Goal: Information Seeking & Learning: Learn about a topic

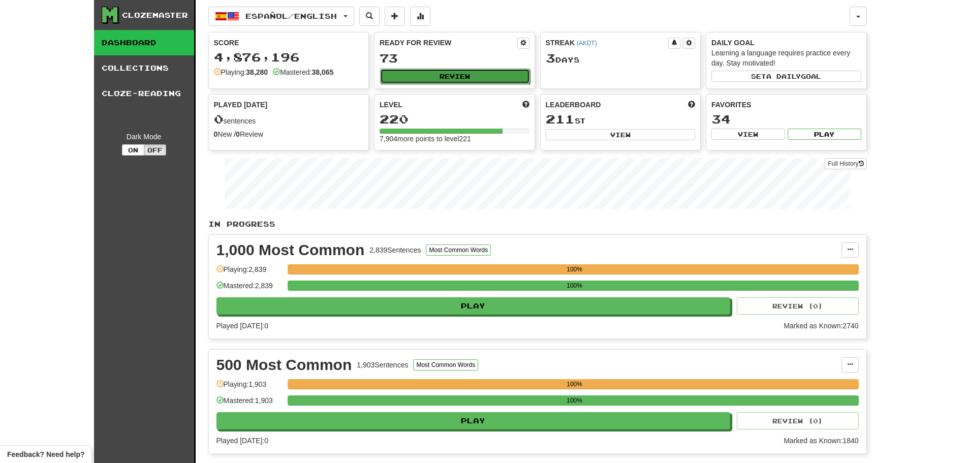
click at [429, 75] on button "Review" at bounding box center [455, 76] width 150 height 15
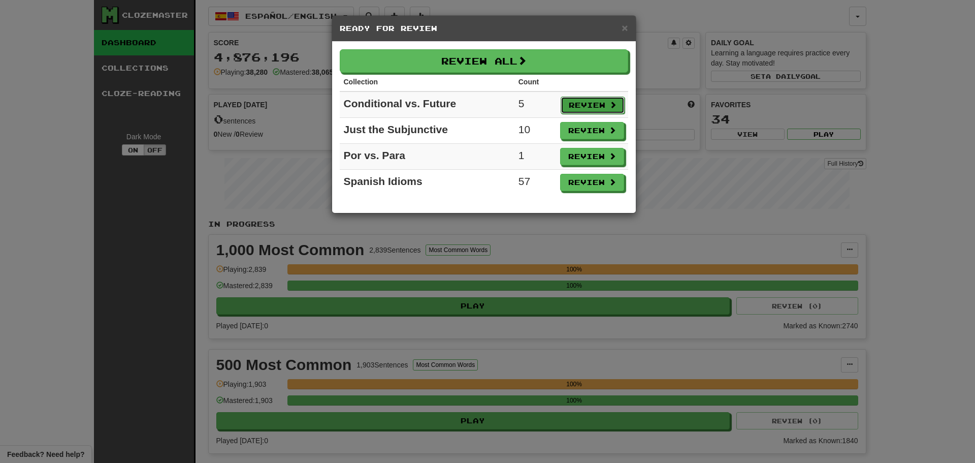
drag, startPoint x: 590, startPoint y: 108, endPoint x: 590, endPoint y: 82, distance: 25.9
click at [590, 106] on button "Review" at bounding box center [593, 105] width 64 height 17
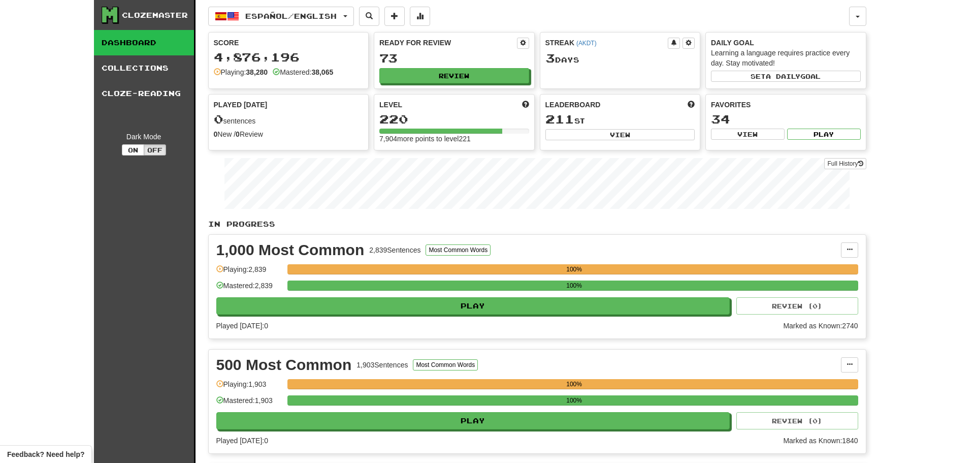
select select "**"
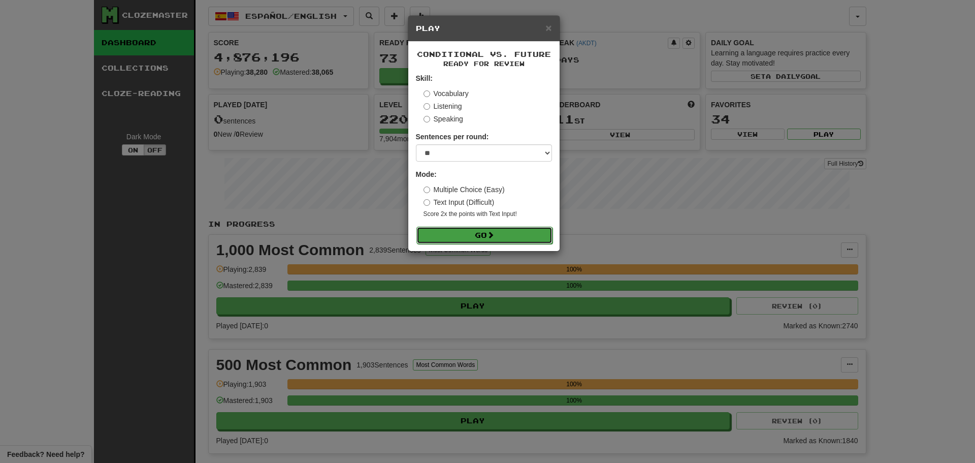
click at [474, 232] on button "Go" at bounding box center [484, 235] width 136 height 17
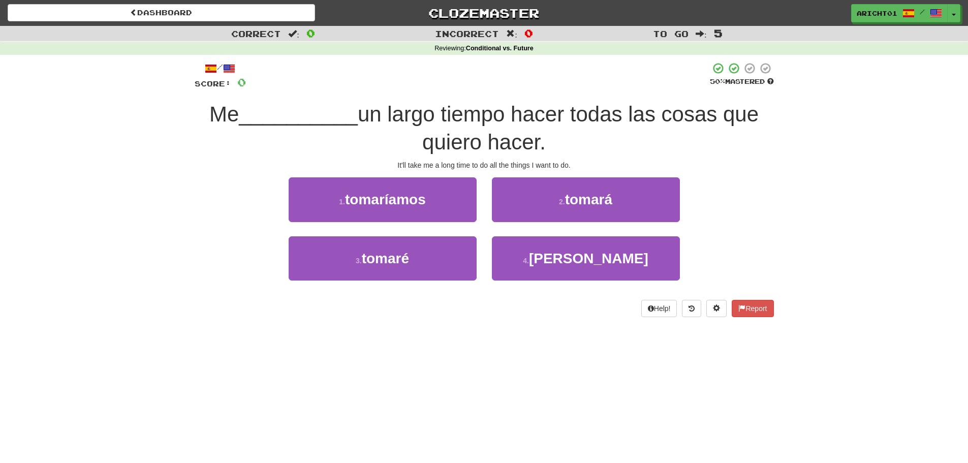
click at [209, 162] on div "It'll take me a long time to do all the things I want to do." at bounding box center [484, 165] width 579 height 10
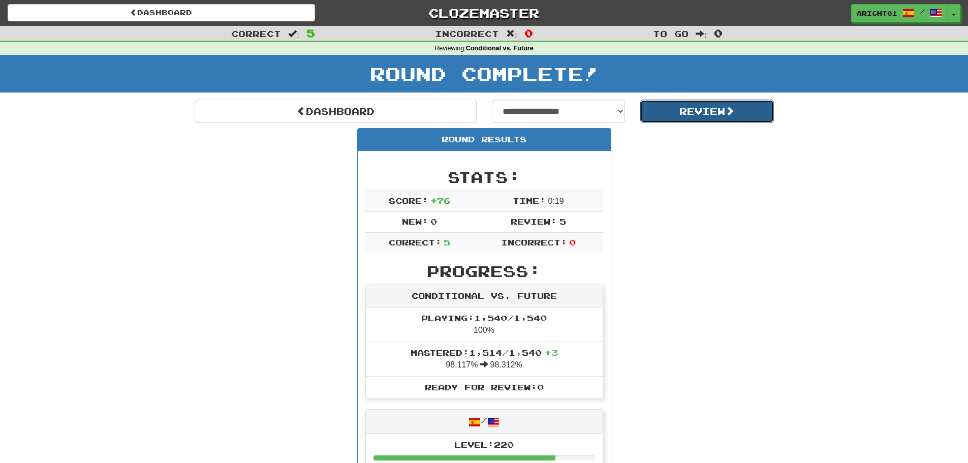
click at [729, 117] on button "Review" at bounding box center [707, 111] width 134 height 23
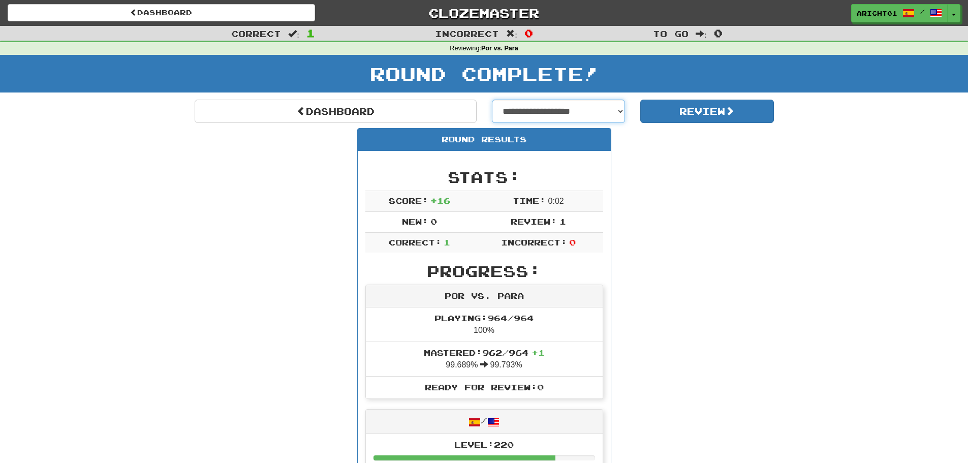
select select "**********"
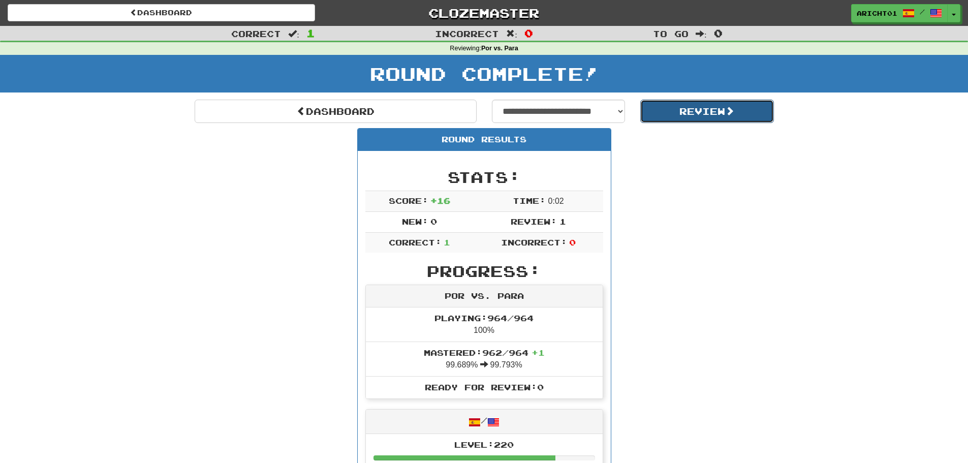
click at [704, 109] on button "Review" at bounding box center [707, 111] width 134 height 23
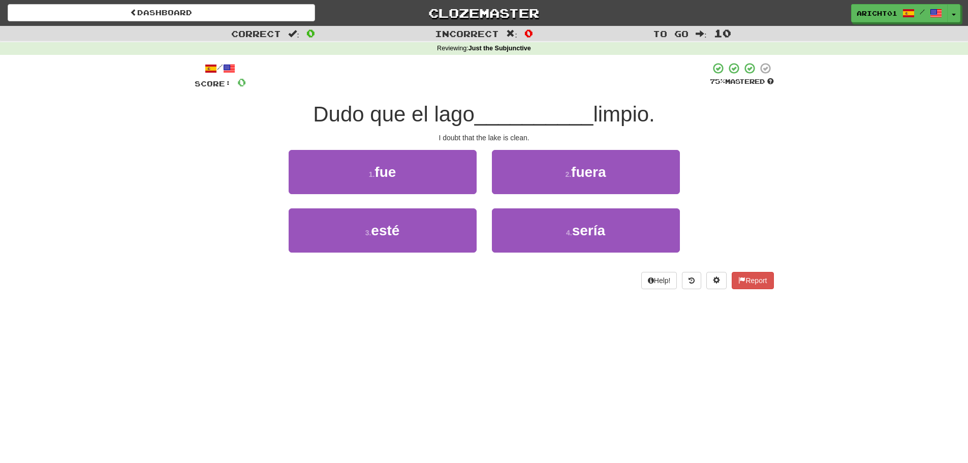
click at [210, 168] on div "1 . fue 2 . fuera" at bounding box center [483, 179] width 609 height 58
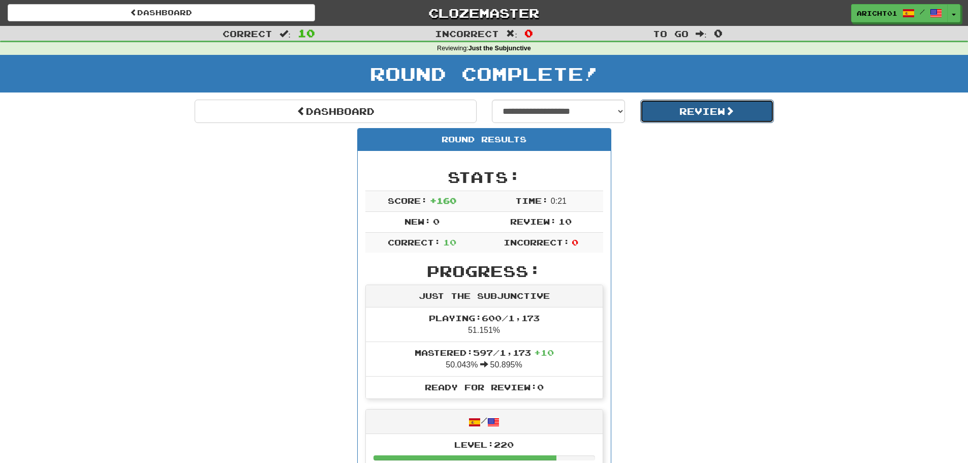
click at [718, 110] on button "Review" at bounding box center [707, 111] width 134 height 23
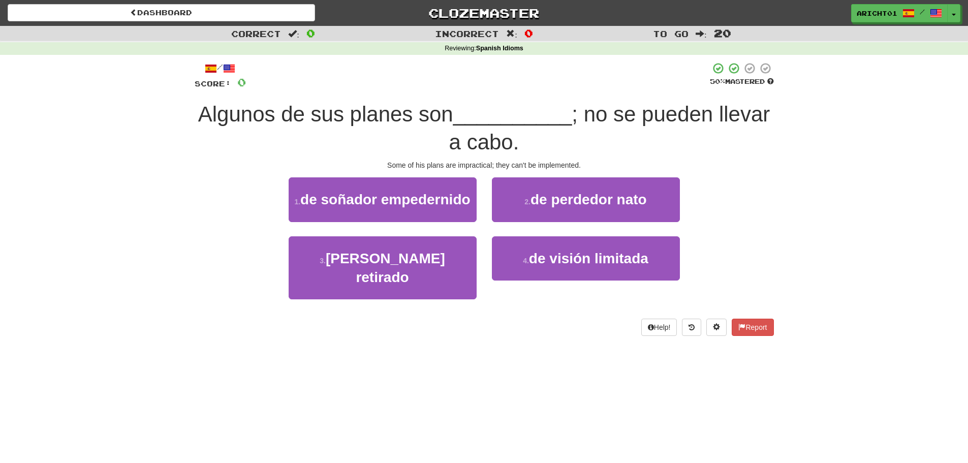
click at [142, 221] on div "Correct : 0 Incorrect : 0 To go : 20 Reviewing : Spanish Idioms / Score: 0 50 %…" at bounding box center [484, 188] width 968 height 324
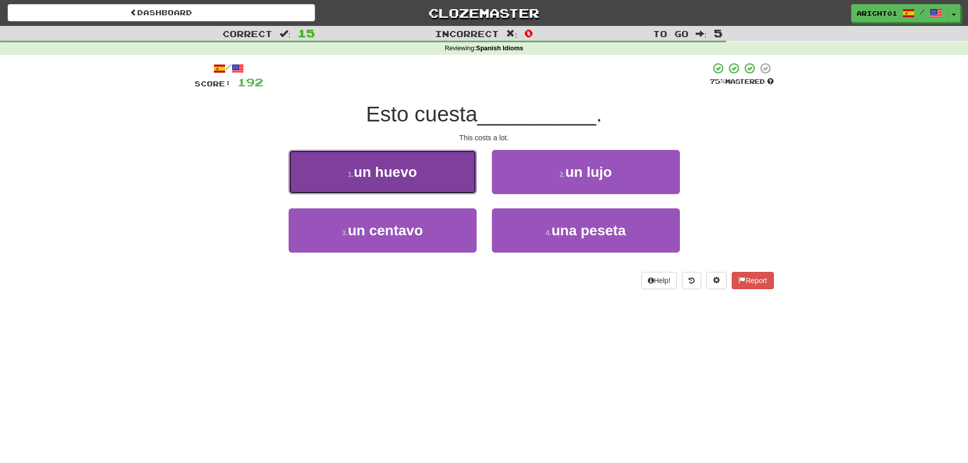
click at [434, 178] on button "1 . un huevo" at bounding box center [382, 172] width 188 height 44
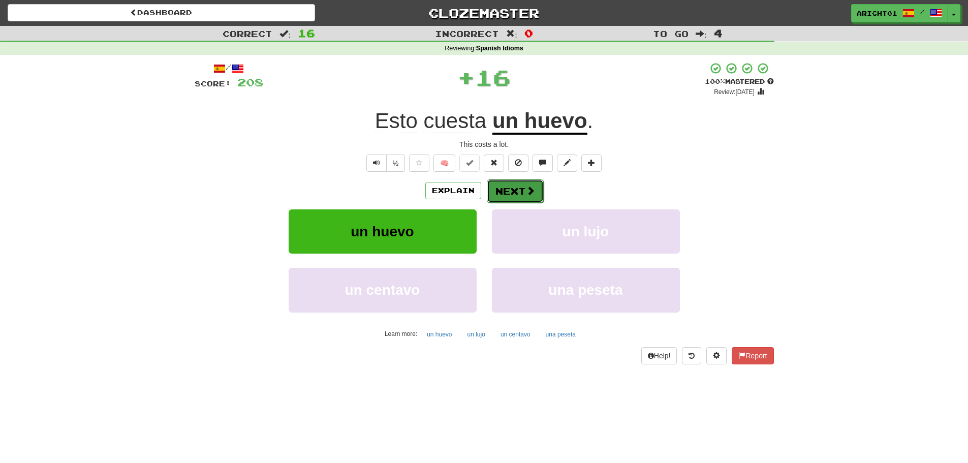
click at [521, 192] on button "Next" at bounding box center [515, 190] width 57 height 23
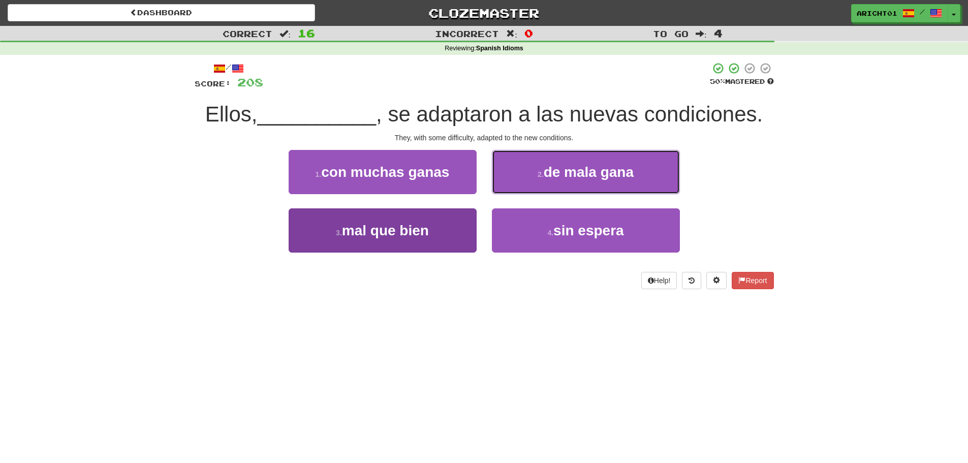
drag, startPoint x: 501, startPoint y: 186, endPoint x: 447, endPoint y: 227, distance: 66.7
click at [447, 227] on div "1 . con muchas ganas 2 . de mala gana 3 . mal que bien 4 . sin espera" at bounding box center [484, 208] width 594 height 117
click at [447, 227] on button "3 . mal que bien" at bounding box center [382, 230] width 188 height 44
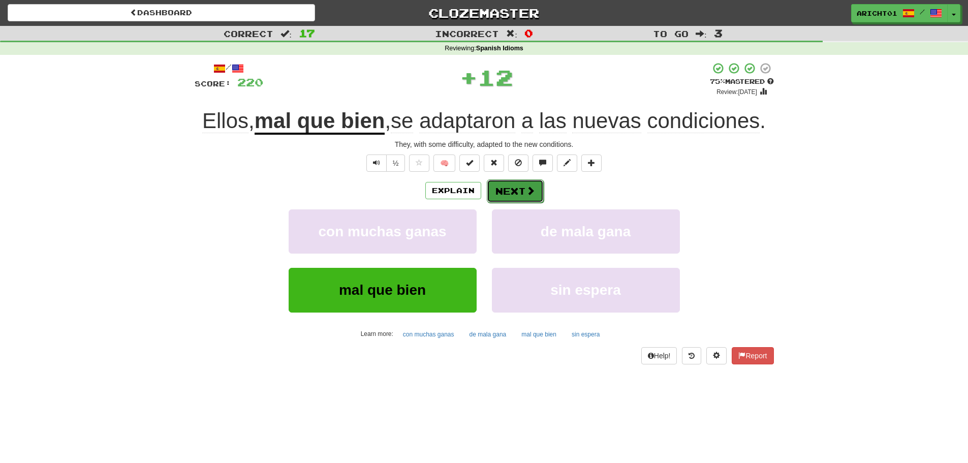
click at [501, 188] on button "Next" at bounding box center [515, 190] width 57 height 23
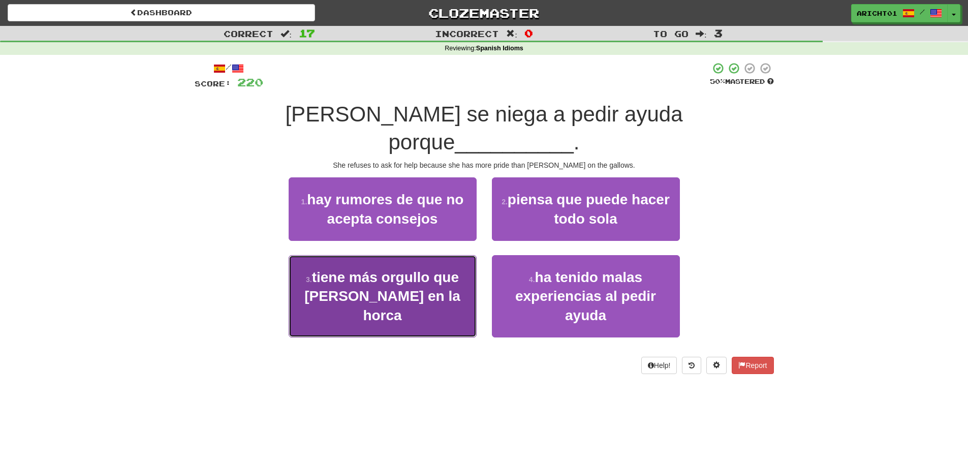
click at [460, 269] on span "tiene más orgullo que don Rodrigo en la horca" at bounding box center [382, 296] width 156 height 54
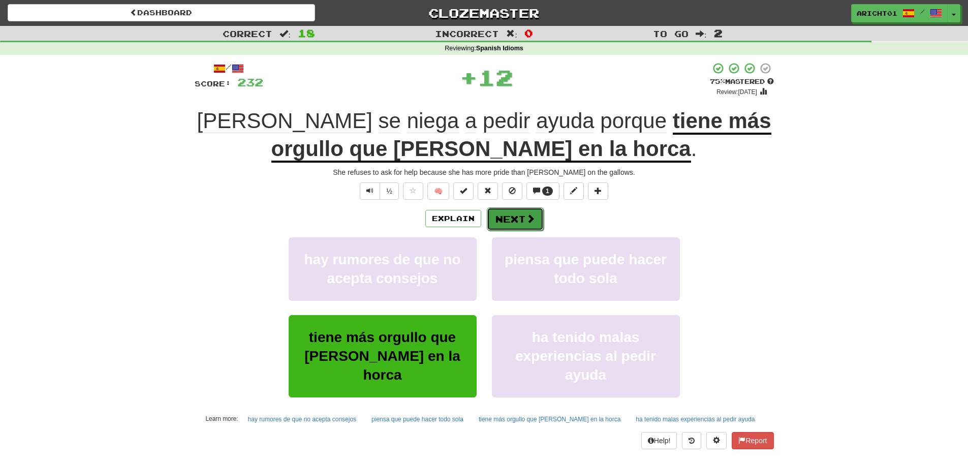
click at [508, 209] on button "Next" at bounding box center [515, 218] width 57 height 23
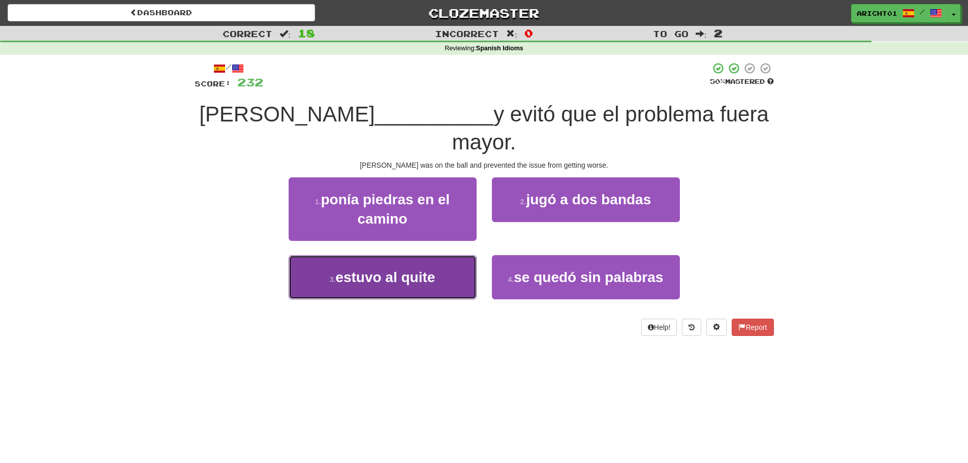
click at [466, 255] on button "3 . estuvo al quite" at bounding box center [382, 277] width 188 height 44
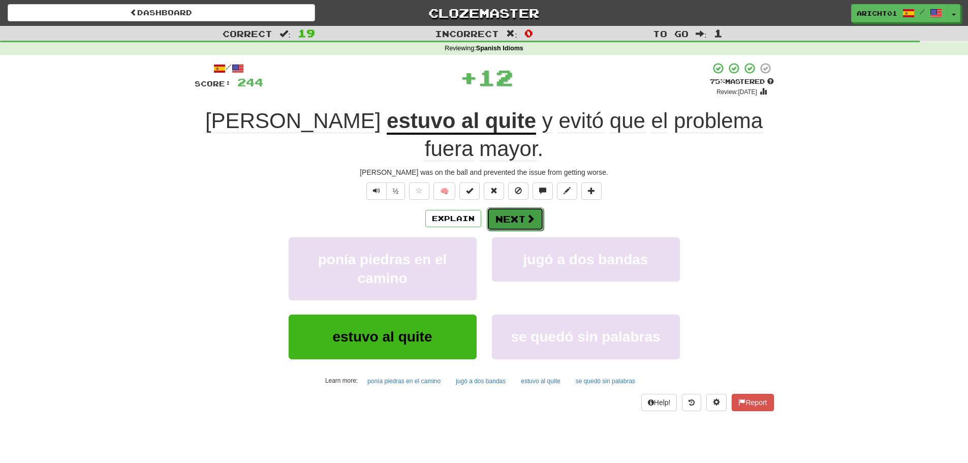
click at [506, 207] on button "Next" at bounding box center [515, 218] width 57 height 23
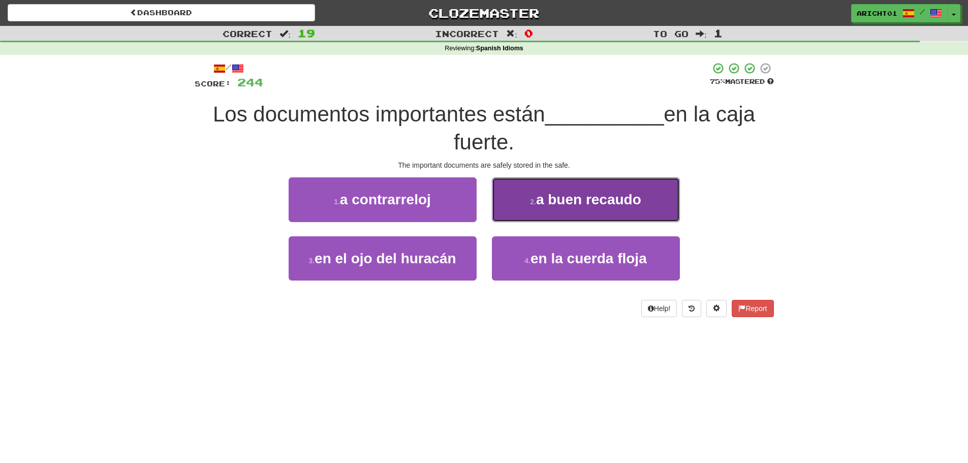
click at [545, 205] on span "a buen recaudo" at bounding box center [588, 199] width 105 height 16
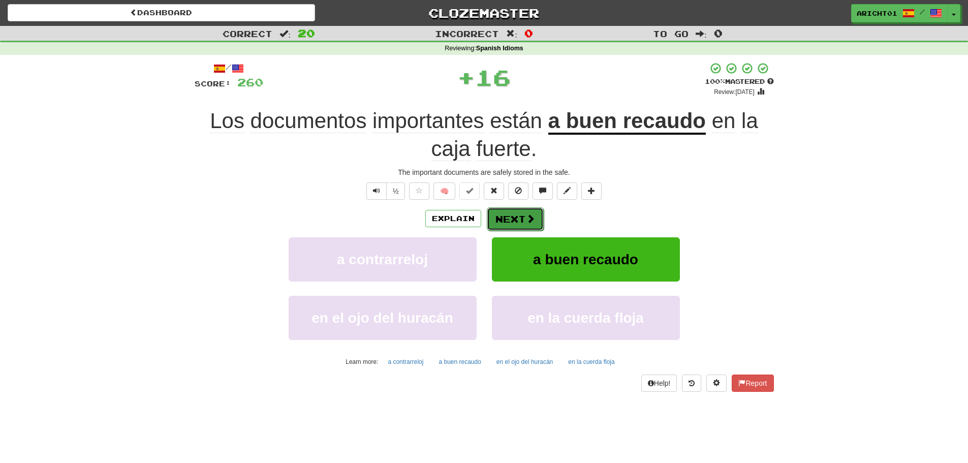
click at [507, 212] on button "Next" at bounding box center [515, 218] width 57 height 23
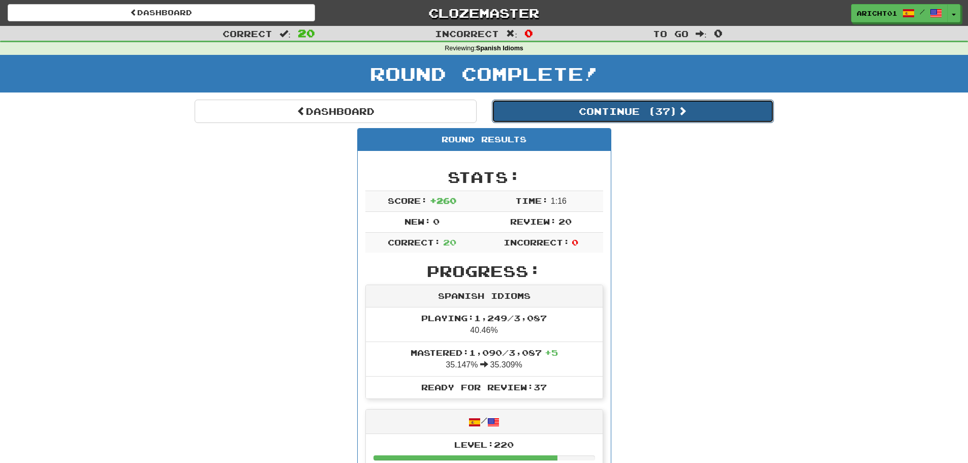
click at [621, 118] on button "Continue ( 37 )" at bounding box center [633, 111] width 282 height 23
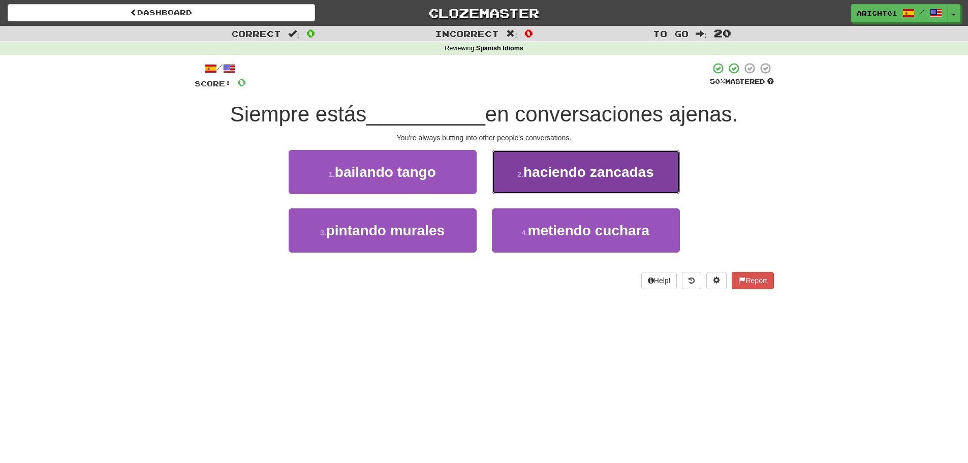
click at [515, 187] on button "2 . haciendo zancadas" at bounding box center [586, 172] width 188 height 44
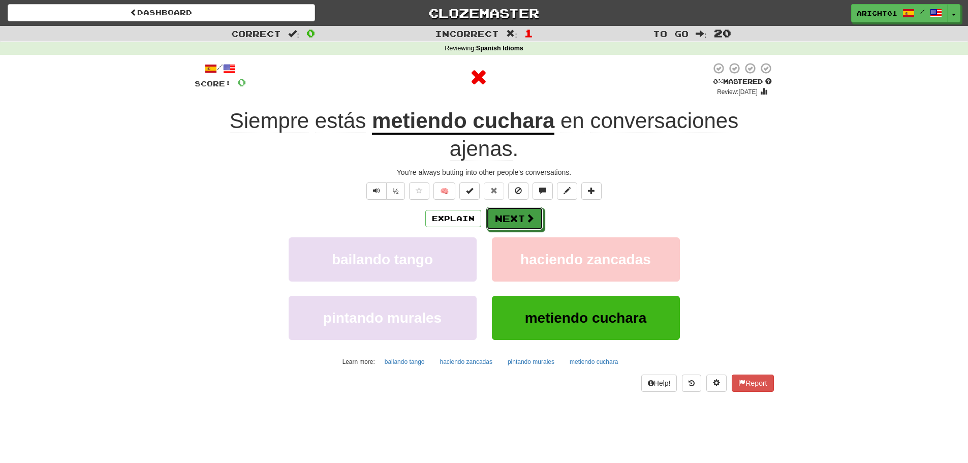
drag, startPoint x: 509, startPoint y: 221, endPoint x: 602, endPoint y: 215, distance: 93.1
click at [602, 215] on div "Explain Next" at bounding box center [484, 218] width 579 height 23
click at [516, 214] on button "Next" at bounding box center [515, 218] width 57 height 23
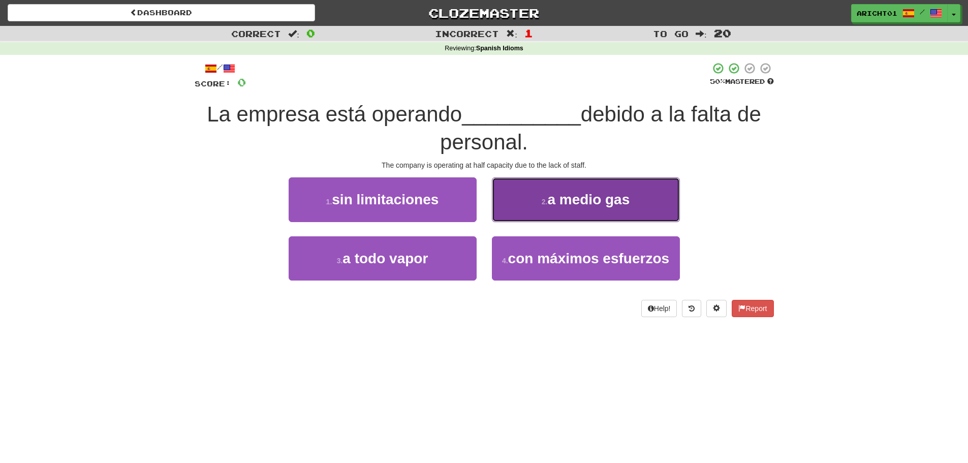
click at [497, 202] on button "2 . a medio gas" at bounding box center [586, 199] width 188 height 44
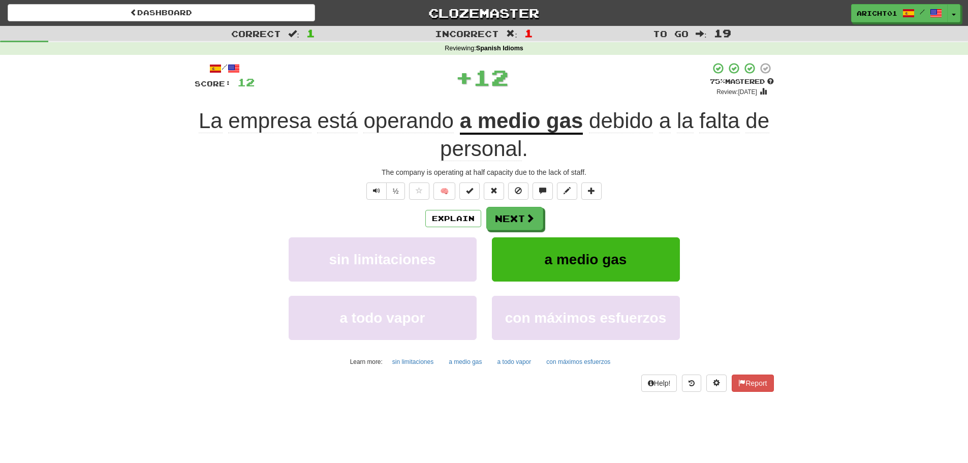
click at [497, 202] on div "/ Score: 12 + 12 75 % Mastered Review: 2025-10-02 La empresa está operando a me…" at bounding box center [484, 227] width 579 height 330
drag, startPoint x: 497, startPoint y: 202, endPoint x: 503, endPoint y: 211, distance: 11.4
click at [503, 212] on button "Next" at bounding box center [515, 218] width 57 height 23
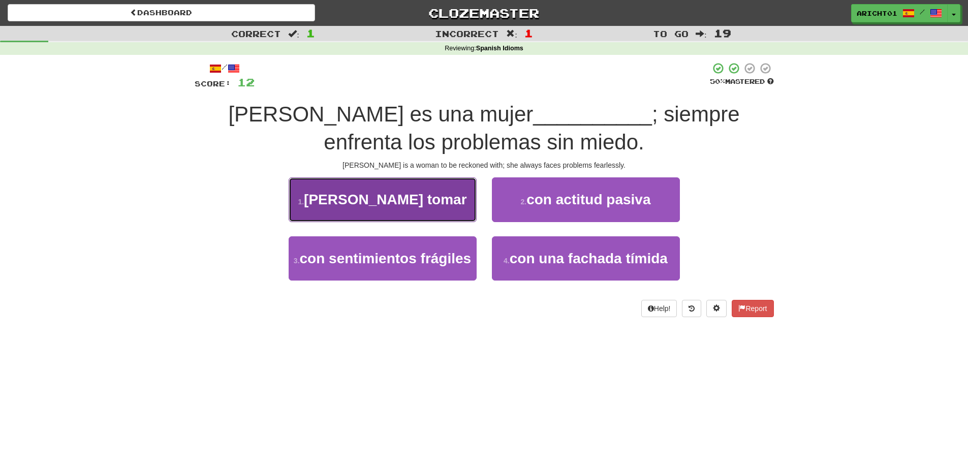
click at [465, 204] on button "1 . de armas tomar" at bounding box center [382, 199] width 188 height 44
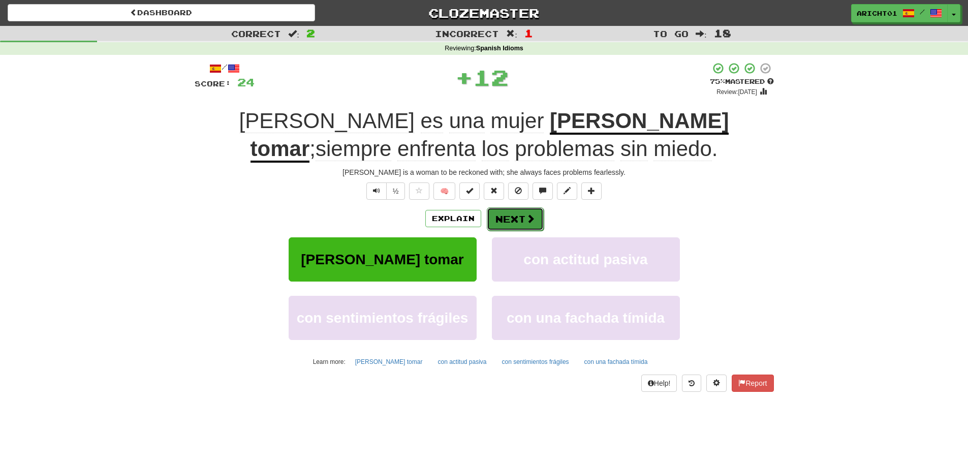
click at [494, 211] on button "Next" at bounding box center [515, 218] width 57 height 23
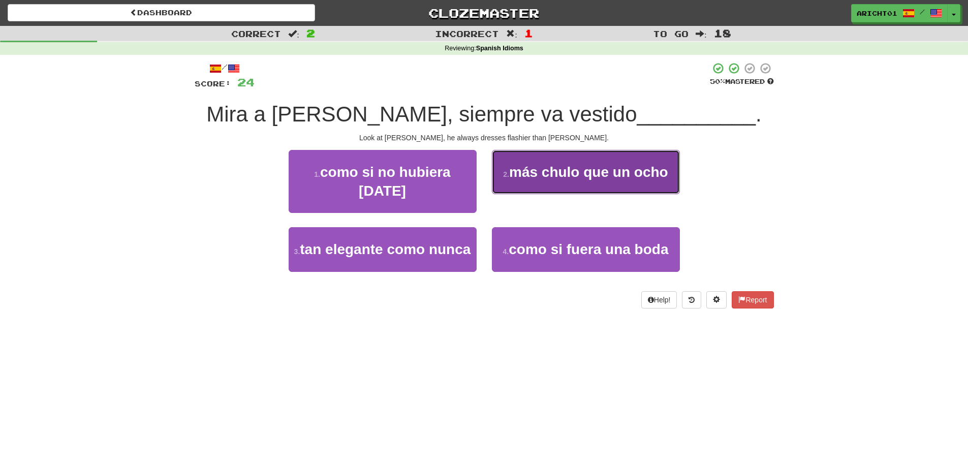
click at [524, 175] on span "más chulo que un ocho" at bounding box center [588, 172] width 159 height 16
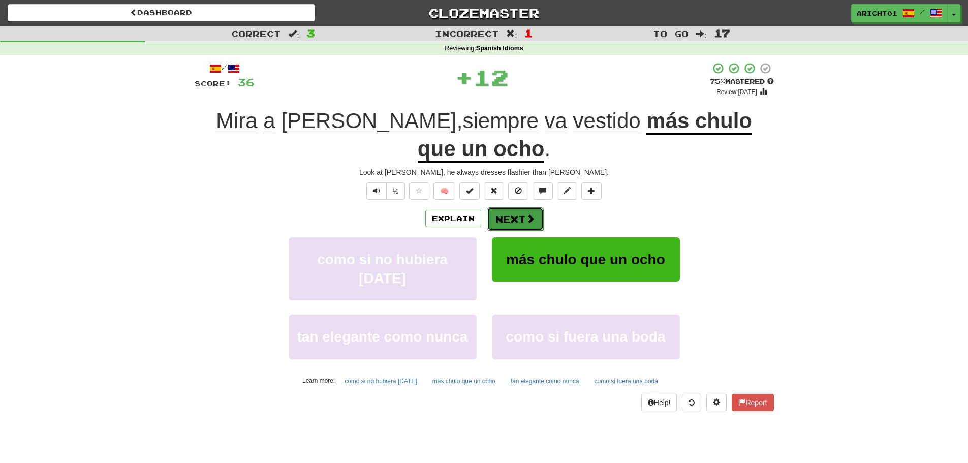
click at [510, 207] on button "Next" at bounding box center [515, 218] width 57 height 23
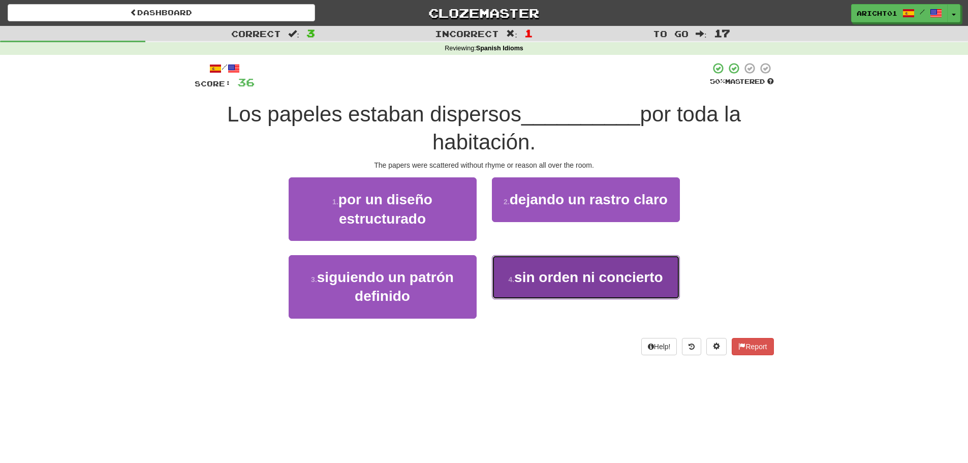
click at [520, 270] on span "sin orden ni concierto" at bounding box center [588, 277] width 148 height 16
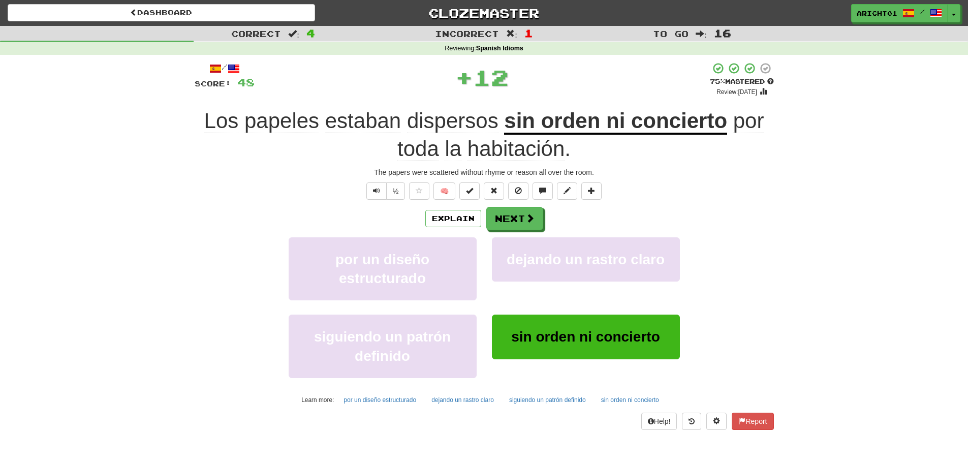
click at [506, 229] on div "Explain Next por un diseño estructurado dejando un rastro claro siguiendo un pa…" at bounding box center [484, 307] width 579 height 201
click at [501, 223] on button "Next" at bounding box center [515, 218] width 57 height 23
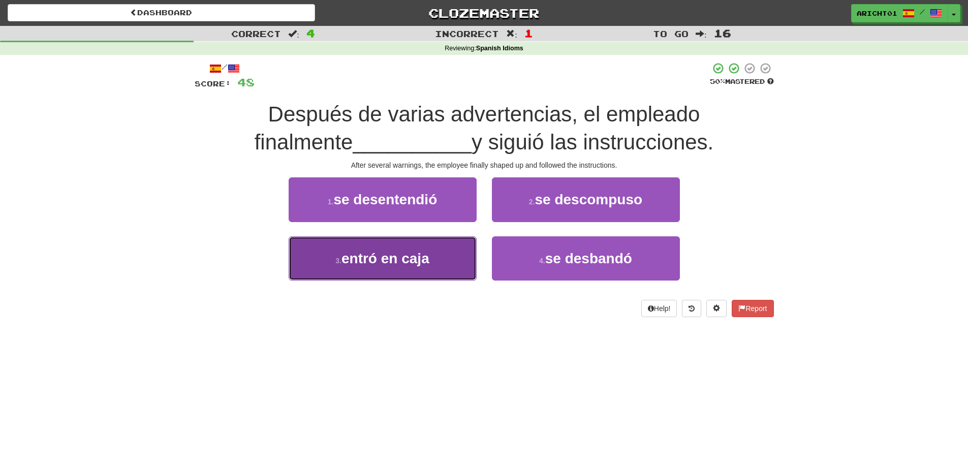
click at [463, 248] on button "3 . entró en caja" at bounding box center [382, 258] width 188 height 44
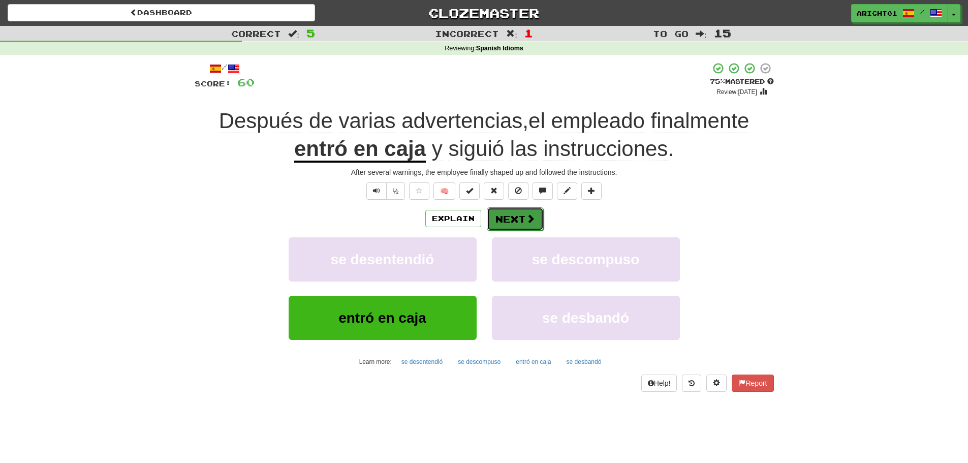
click at [501, 208] on button "Next" at bounding box center [515, 218] width 57 height 23
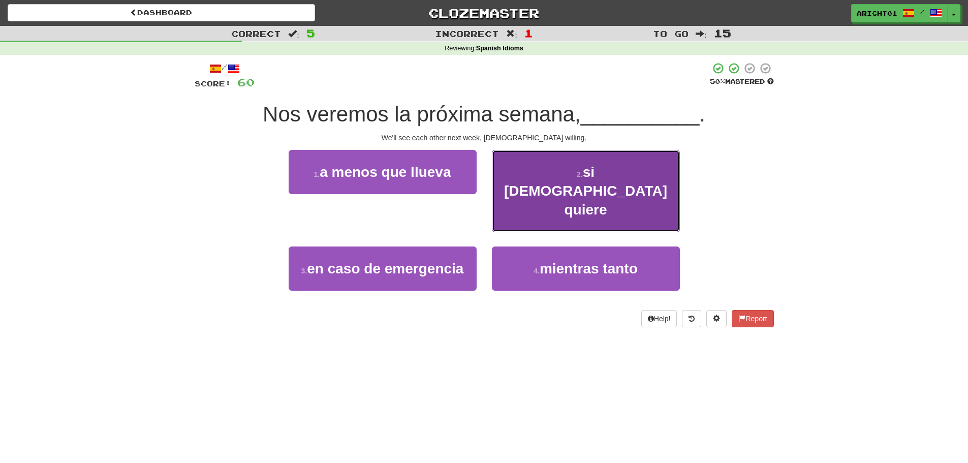
click at [506, 177] on button "2 . si Dios quiere" at bounding box center [586, 191] width 188 height 82
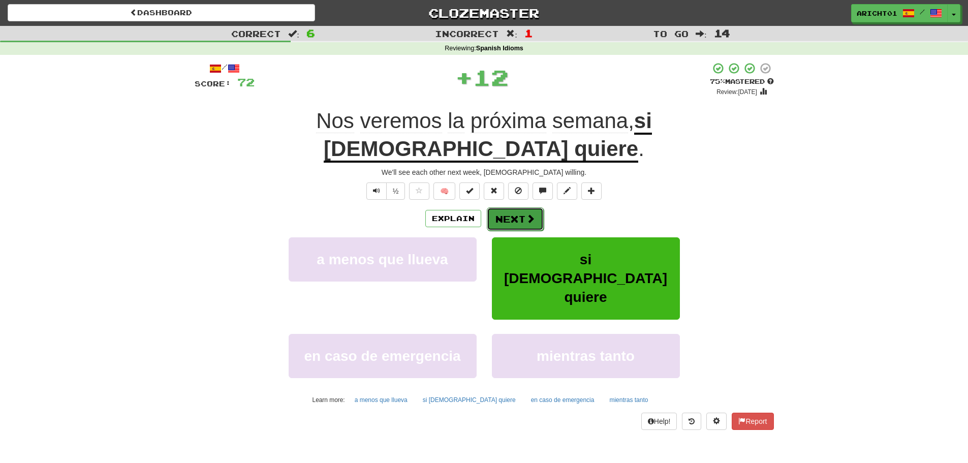
drag, startPoint x: 506, startPoint y: 177, endPoint x: 504, endPoint y: 190, distance: 12.8
click at [504, 207] on button "Next" at bounding box center [515, 218] width 57 height 23
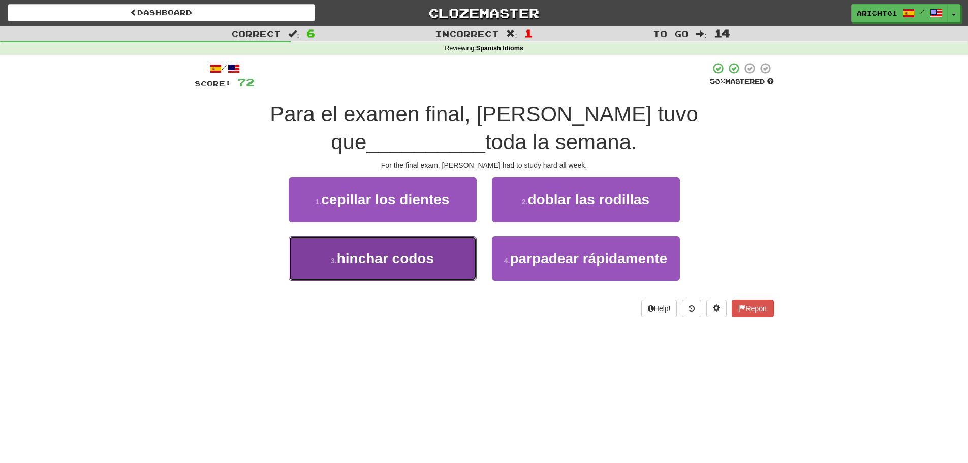
click at [454, 256] on button "3 . hinchar codos" at bounding box center [382, 258] width 188 height 44
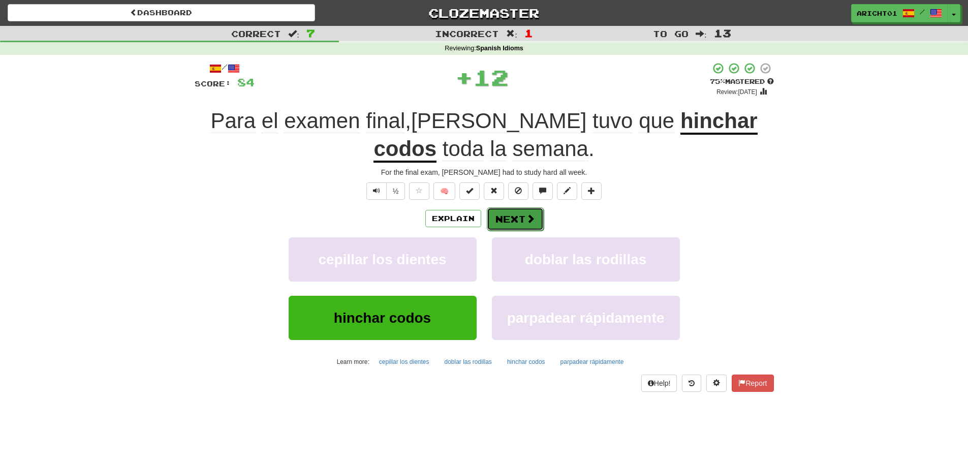
click at [502, 213] on button "Next" at bounding box center [515, 218] width 57 height 23
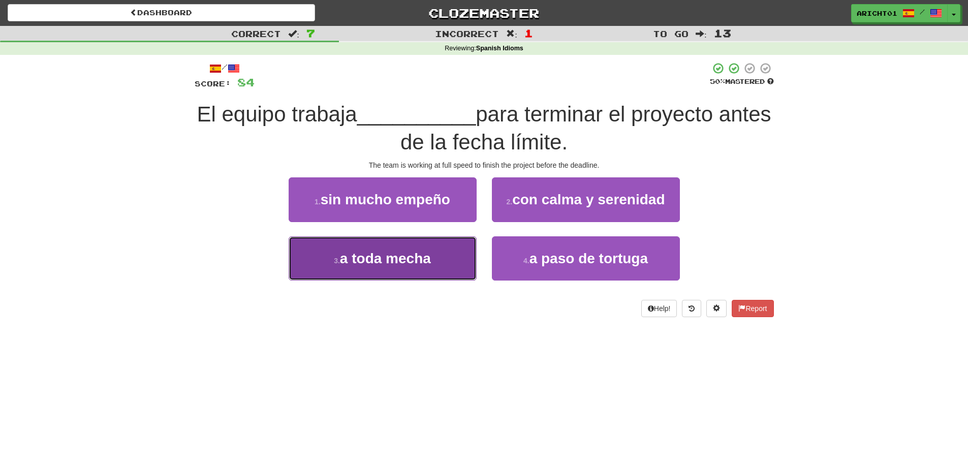
click at [468, 248] on button "3 . a toda mecha" at bounding box center [382, 258] width 188 height 44
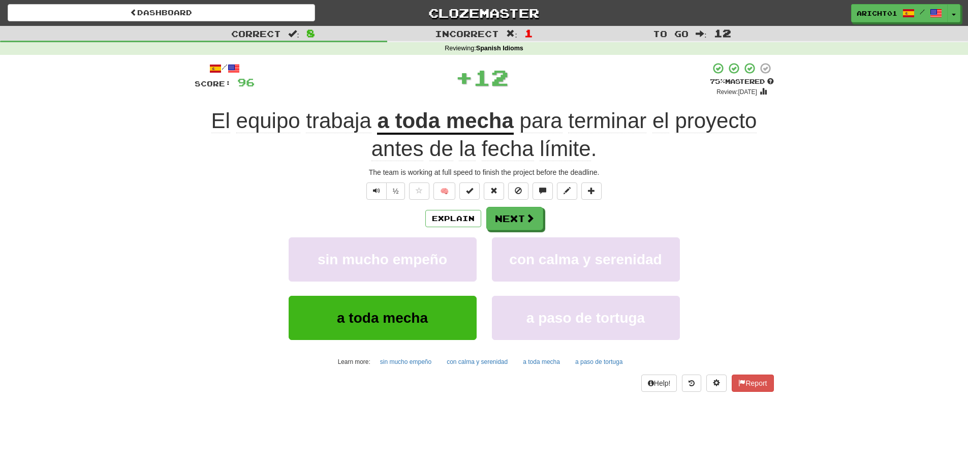
click at [508, 200] on div "/ Score: 96 + 12 75 % Mastered Review: 2025-10-02 El equipo trabaja a toda mech…" at bounding box center [484, 227] width 579 height 330
drag, startPoint x: 510, startPoint y: 201, endPoint x: 509, endPoint y: 217, distance: 15.8
click at [509, 219] on button "Next" at bounding box center [515, 218] width 57 height 23
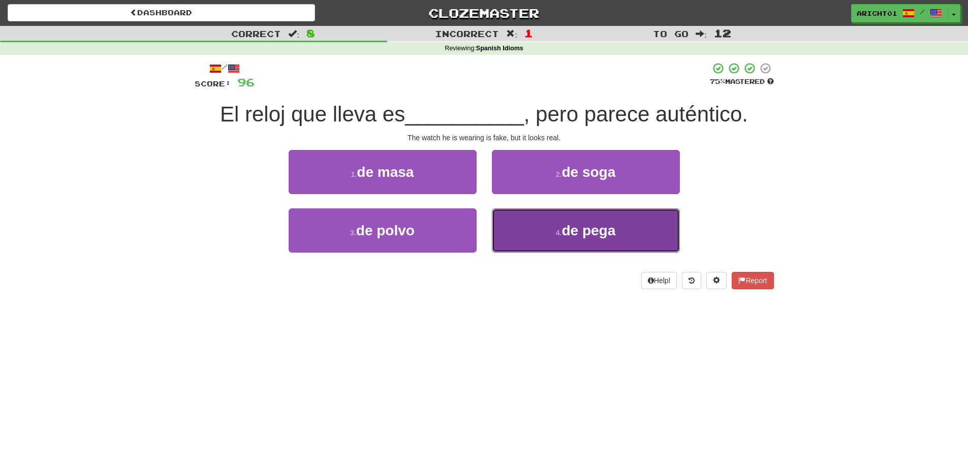
click at [496, 230] on button "4 . de pega" at bounding box center [586, 230] width 188 height 44
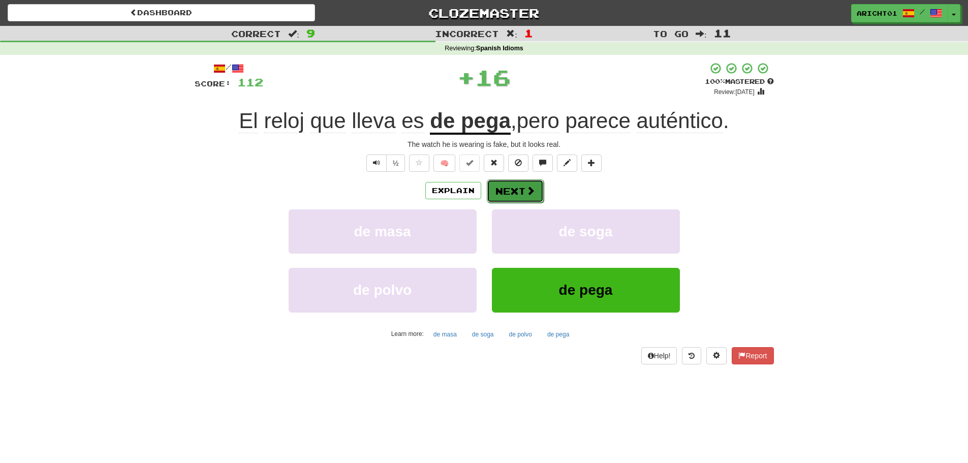
click at [498, 195] on button "Next" at bounding box center [515, 190] width 57 height 23
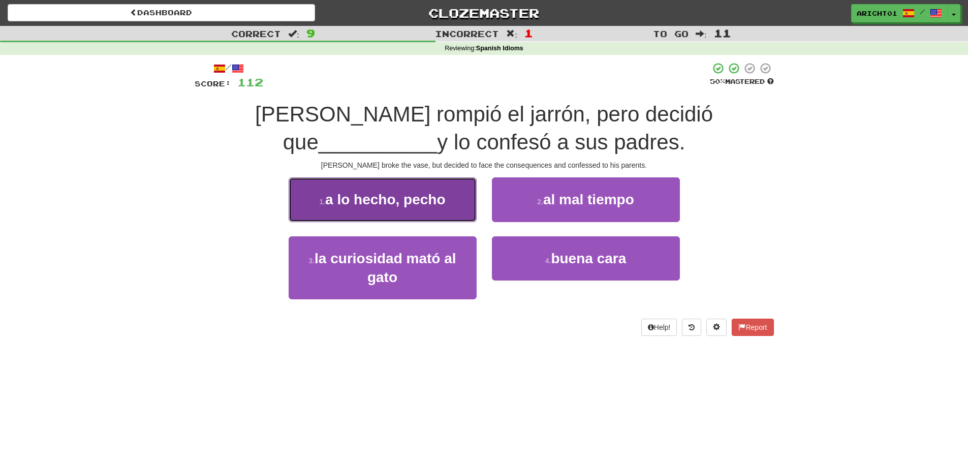
click at [459, 217] on button "1 . a lo hecho, pecho" at bounding box center [382, 199] width 188 height 44
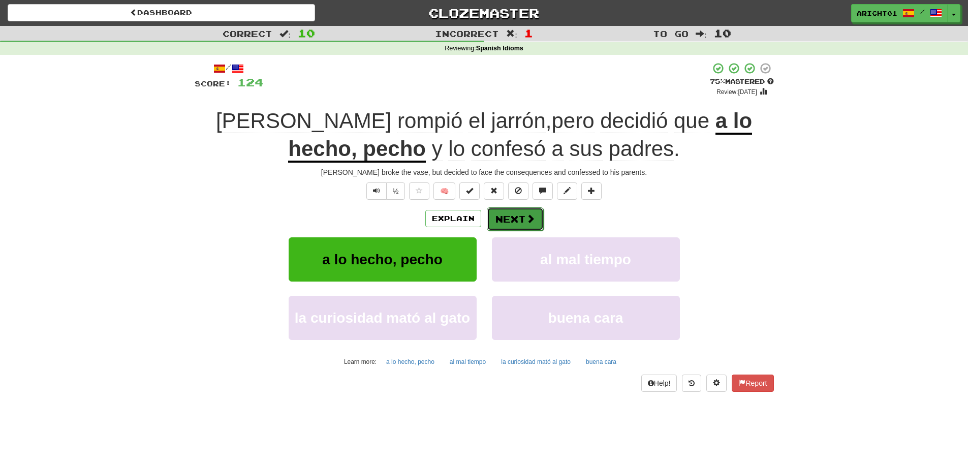
click at [507, 213] on button "Next" at bounding box center [515, 218] width 57 height 23
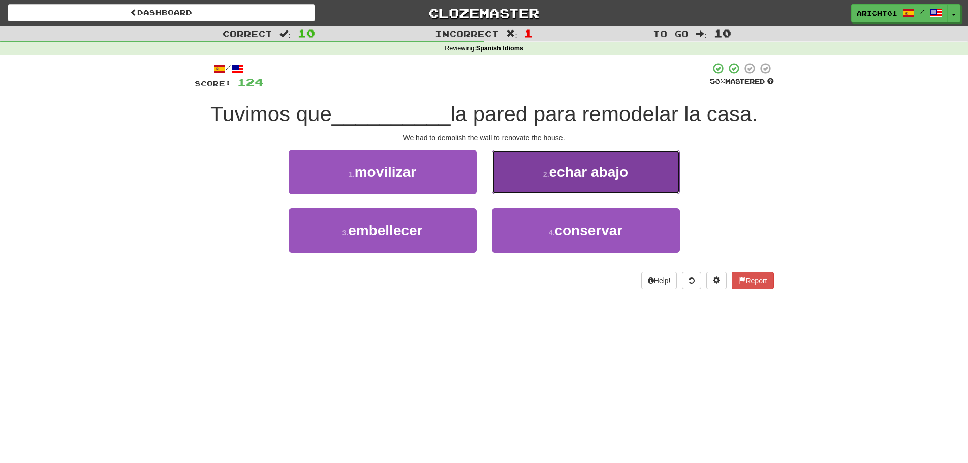
click at [511, 184] on button "2 . echar abajo" at bounding box center [586, 172] width 188 height 44
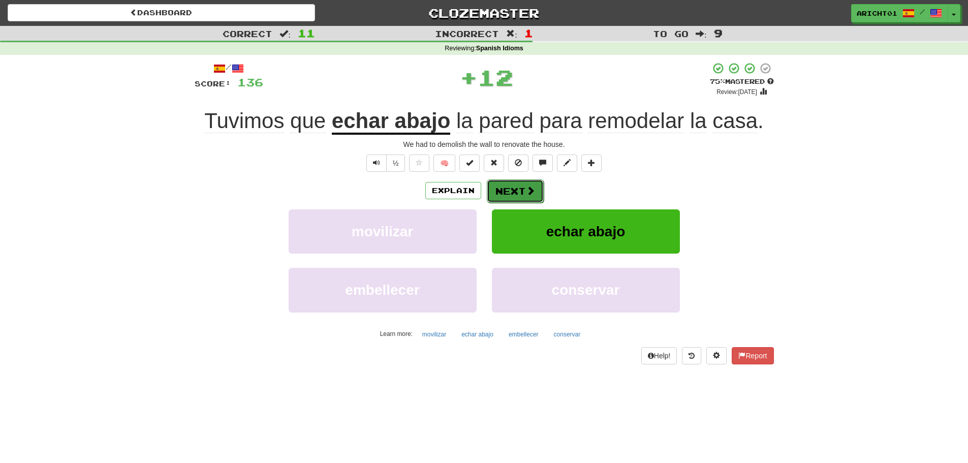
drag, startPoint x: 507, startPoint y: 202, endPoint x: 506, endPoint y: 193, distance: 8.8
click at [506, 193] on button "Next" at bounding box center [515, 190] width 57 height 23
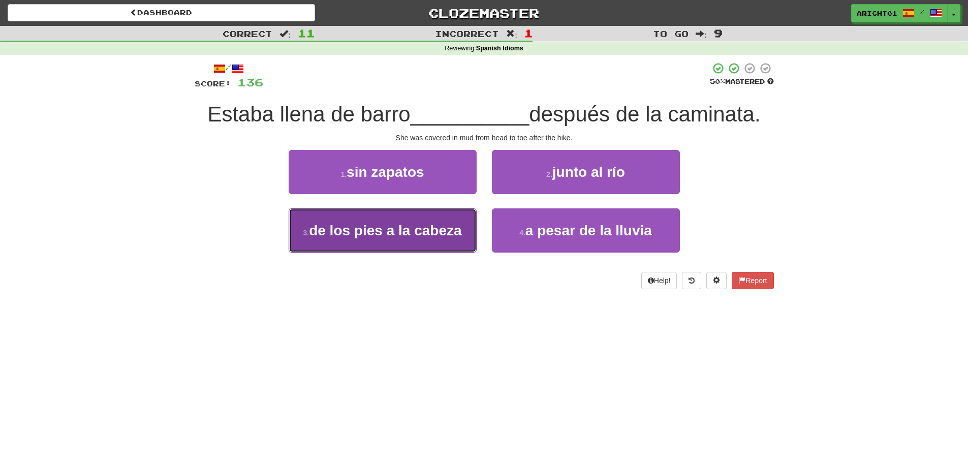
click at [463, 229] on button "3 . de los pies a la cabeza" at bounding box center [382, 230] width 188 height 44
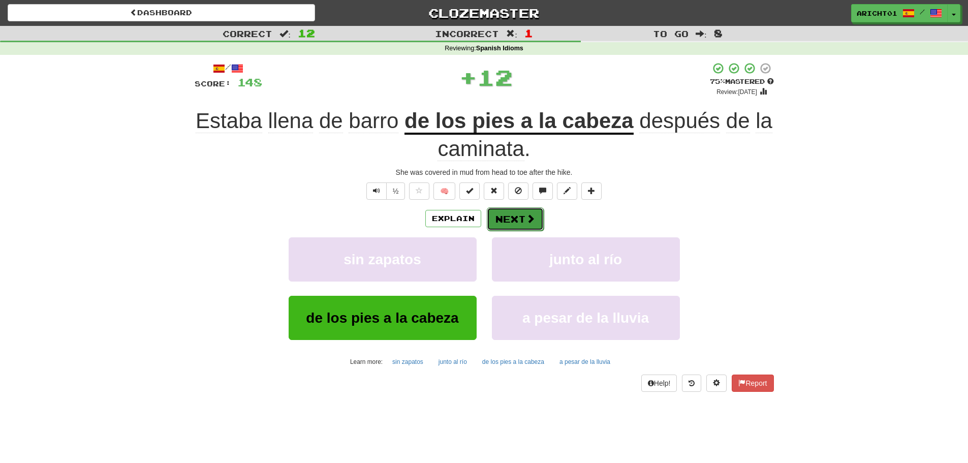
click at [503, 218] on button "Next" at bounding box center [515, 218] width 57 height 23
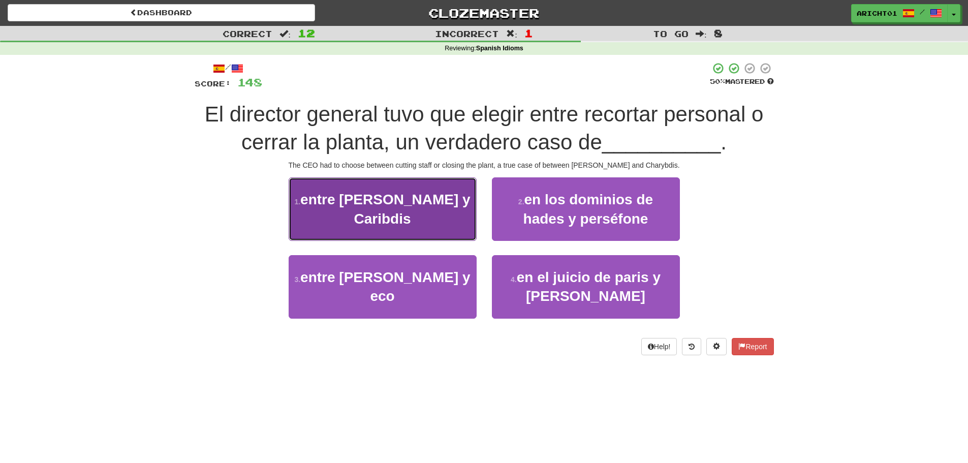
click at [419, 208] on button "1 . entre Escila y Caribdis" at bounding box center [382, 208] width 188 height 63
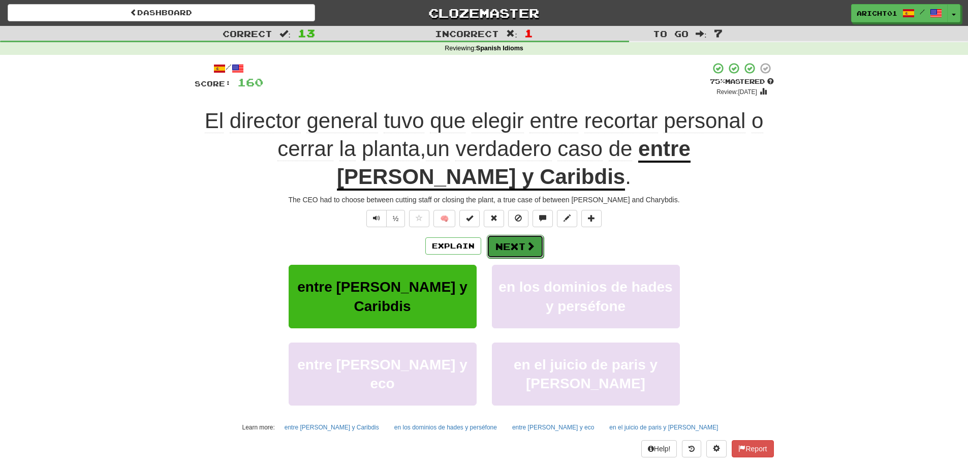
click at [504, 246] on button "Next" at bounding box center [515, 246] width 57 height 23
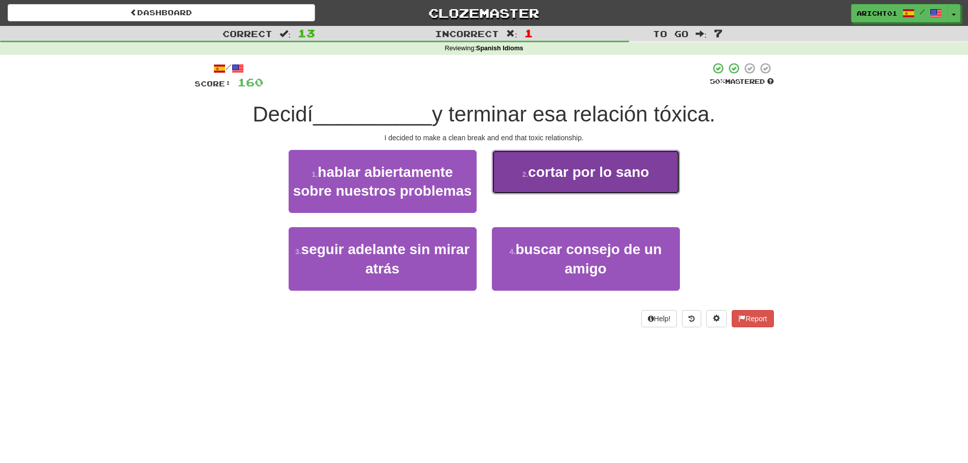
drag, startPoint x: 518, startPoint y: 191, endPoint x: 523, endPoint y: 185, distance: 7.9
click at [523, 185] on button "2 . cortar por lo sano" at bounding box center [586, 172] width 188 height 44
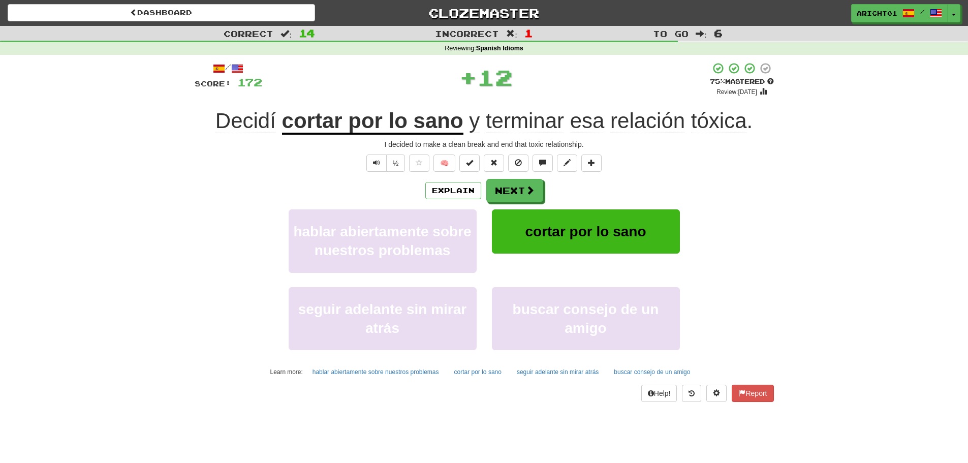
click at [443, 144] on div "I decided to make a clean break and end that toxic relationship." at bounding box center [484, 144] width 579 height 10
click at [428, 128] on u "cortar por lo sano" at bounding box center [372, 122] width 181 height 26
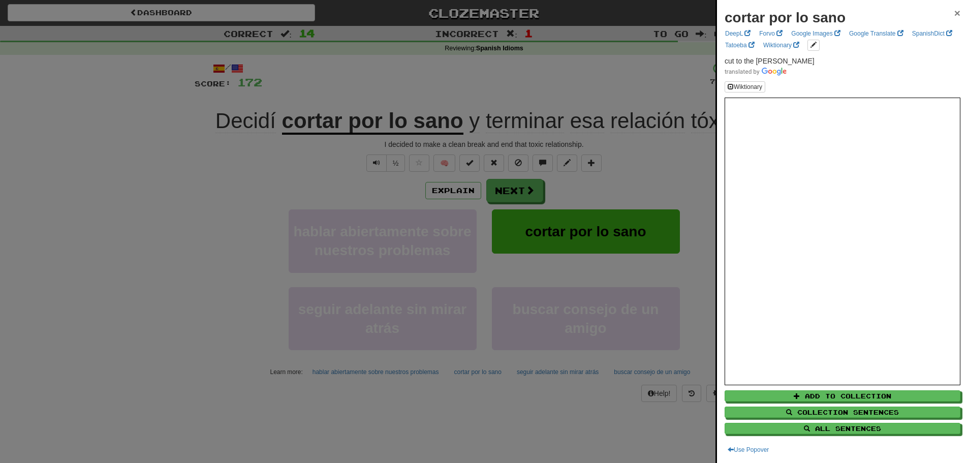
click at [954, 15] on span "×" at bounding box center [957, 13] width 6 height 12
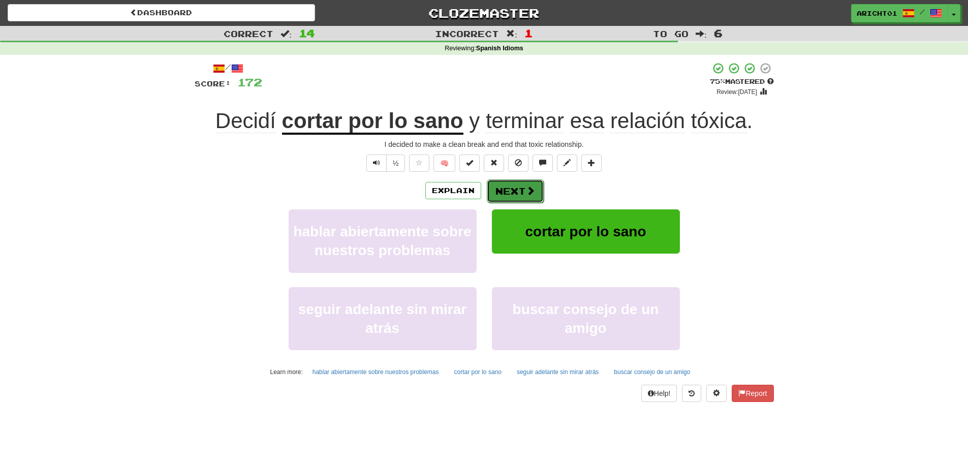
click at [538, 190] on button "Next" at bounding box center [515, 190] width 57 height 23
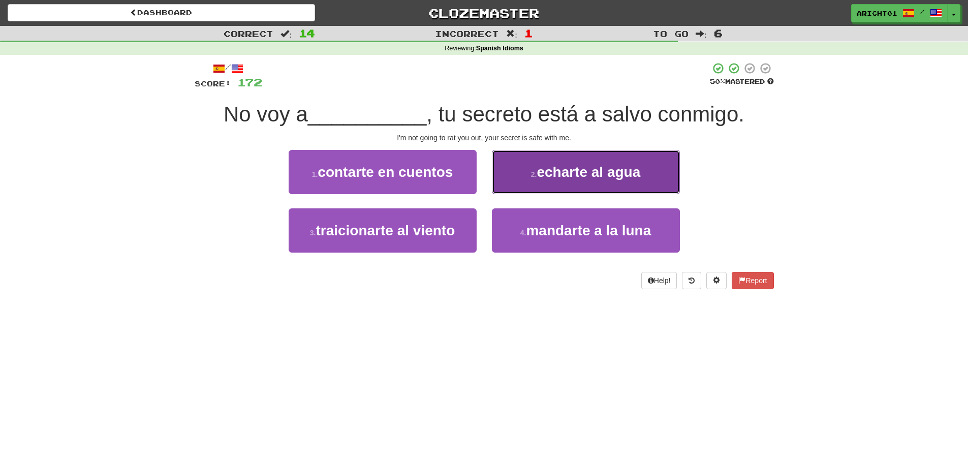
click at [523, 162] on button "2 . echarte al agua" at bounding box center [586, 172] width 188 height 44
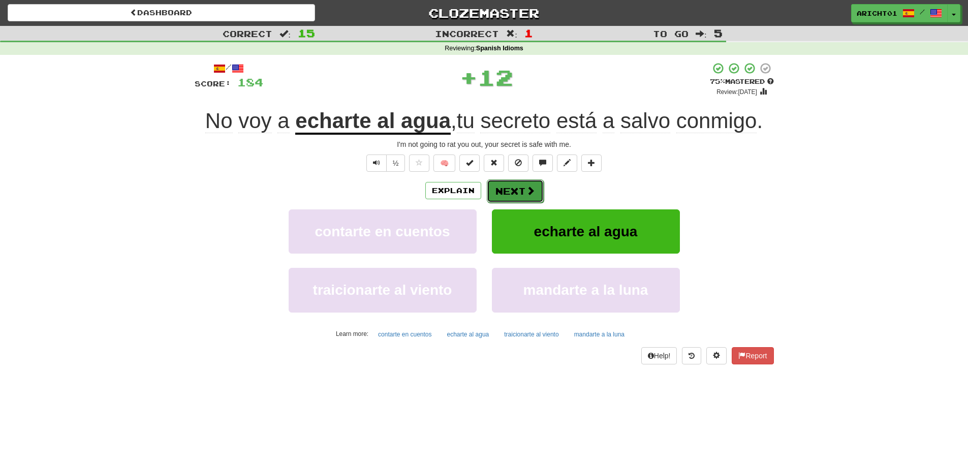
click at [515, 194] on button "Next" at bounding box center [515, 190] width 57 height 23
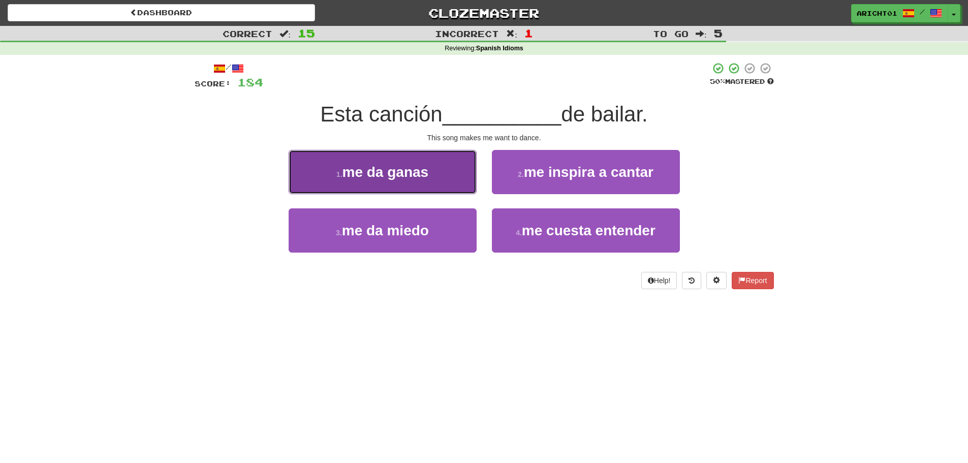
click at [472, 182] on button "1 . me da ganas" at bounding box center [382, 172] width 188 height 44
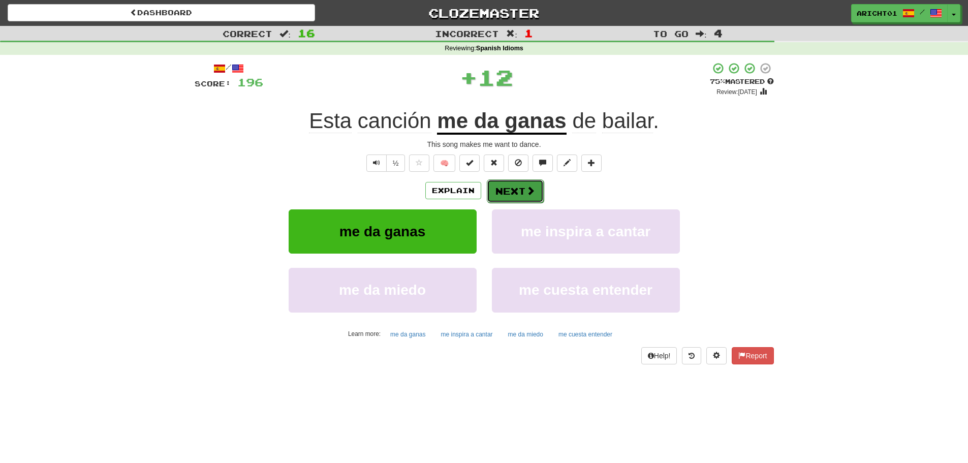
click at [505, 186] on button "Next" at bounding box center [515, 190] width 57 height 23
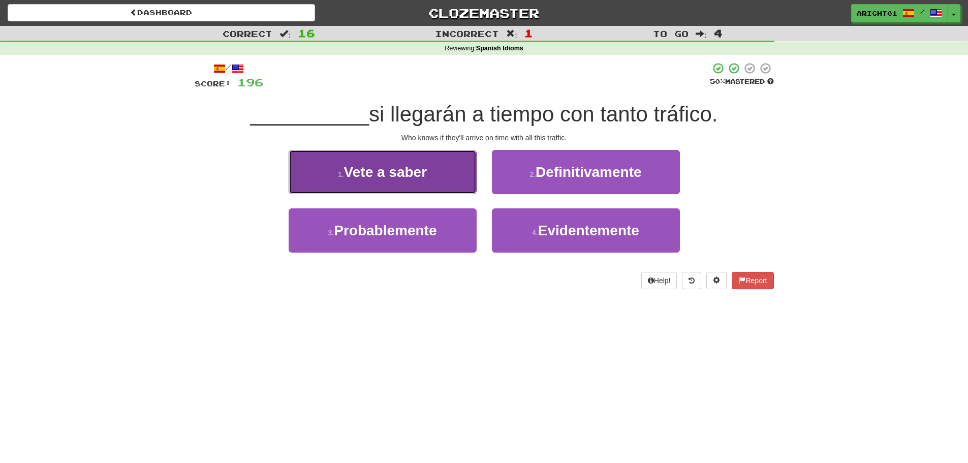
click at [444, 184] on button "1 . Vete a saber" at bounding box center [382, 172] width 188 height 44
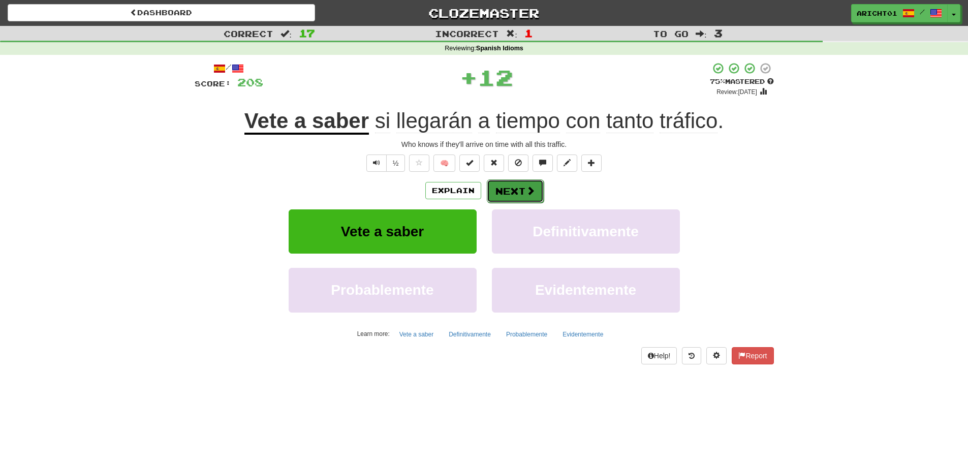
click at [503, 189] on button "Next" at bounding box center [515, 190] width 57 height 23
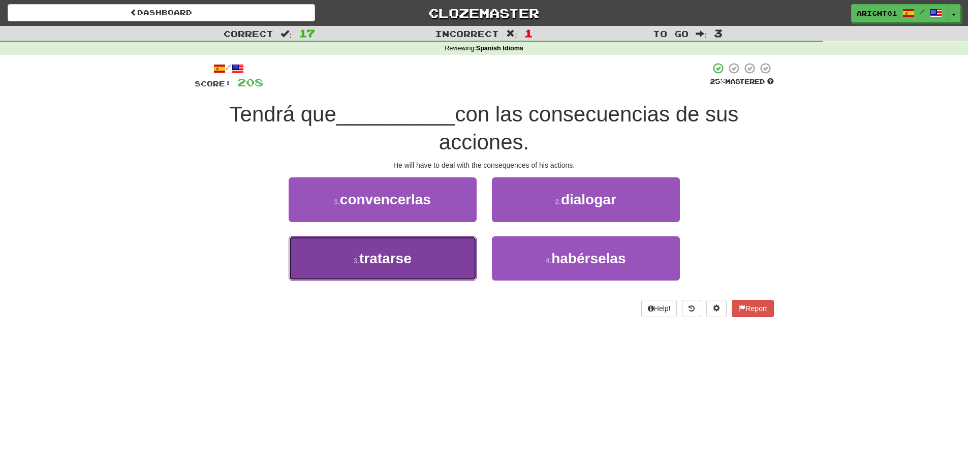
drag, startPoint x: 468, startPoint y: 251, endPoint x: 463, endPoint y: 251, distance: 5.1
click at [463, 251] on button "3 . tratarse" at bounding box center [382, 258] width 188 height 44
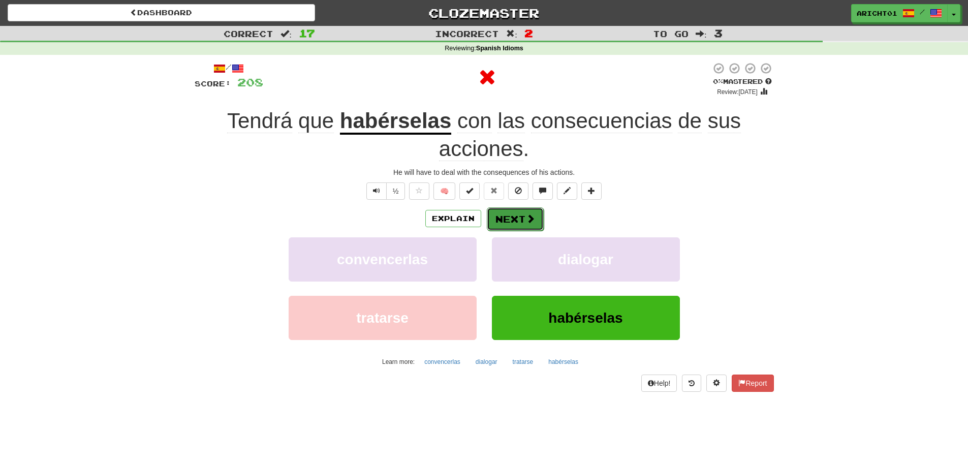
click at [500, 217] on button "Next" at bounding box center [515, 218] width 57 height 23
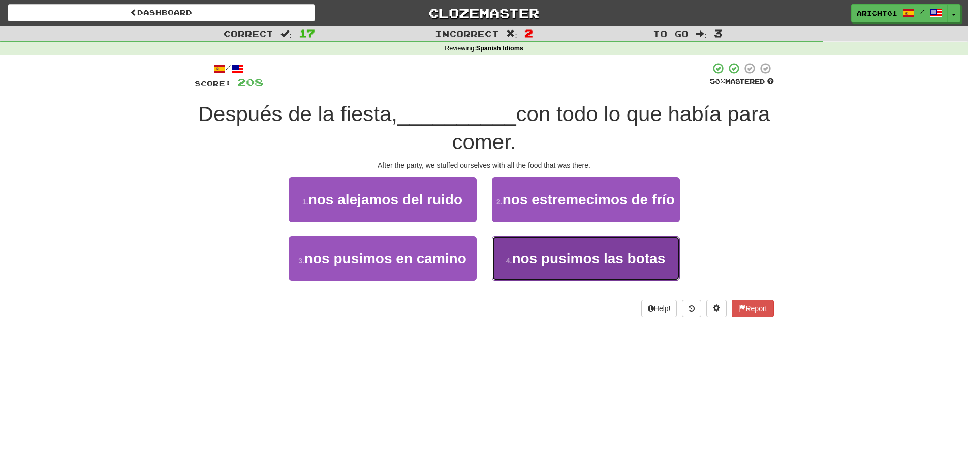
click at [528, 266] on span "nos pusimos las botas" at bounding box center [587, 258] width 153 height 16
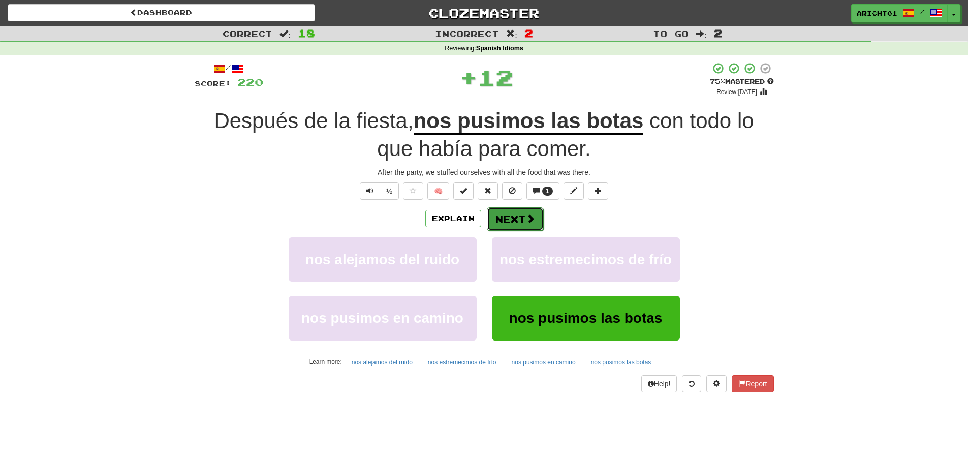
click at [517, 214] on button "Next" at bounding box center [515, 218] width 57 height 23
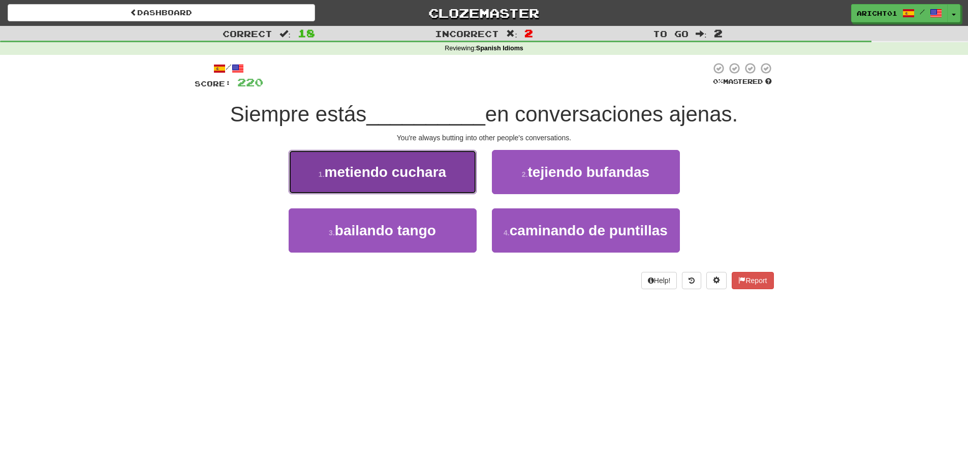
click at [445, 177] on span "metiendo cuchara" at bounding box center [386, 172] width 122 height 16
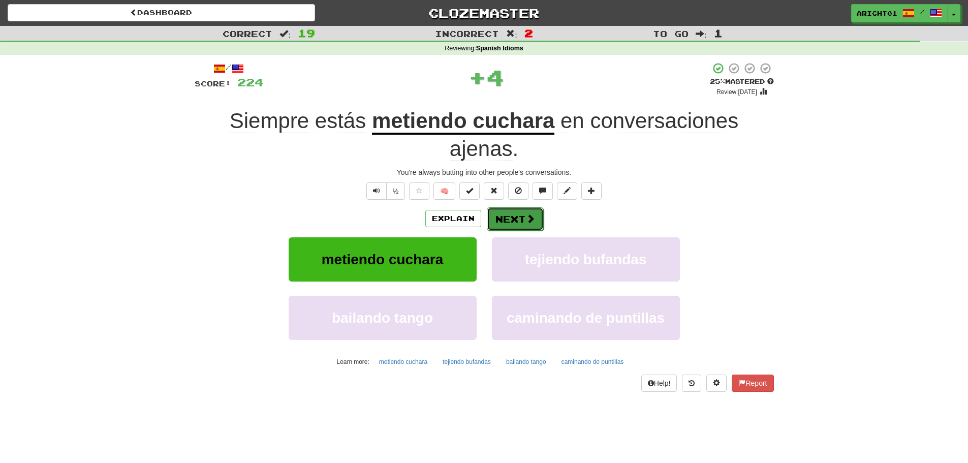
click at [530, 220] on span at bounding box center [530, 218] width 9 height 9
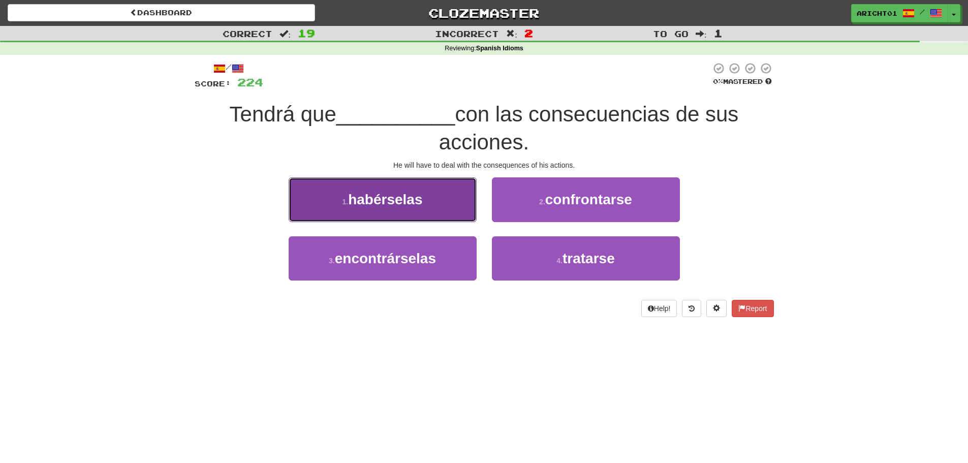
click at [435, 203] on button "1 . habérselas" at bounding box center [382, 199] width 188 height 44
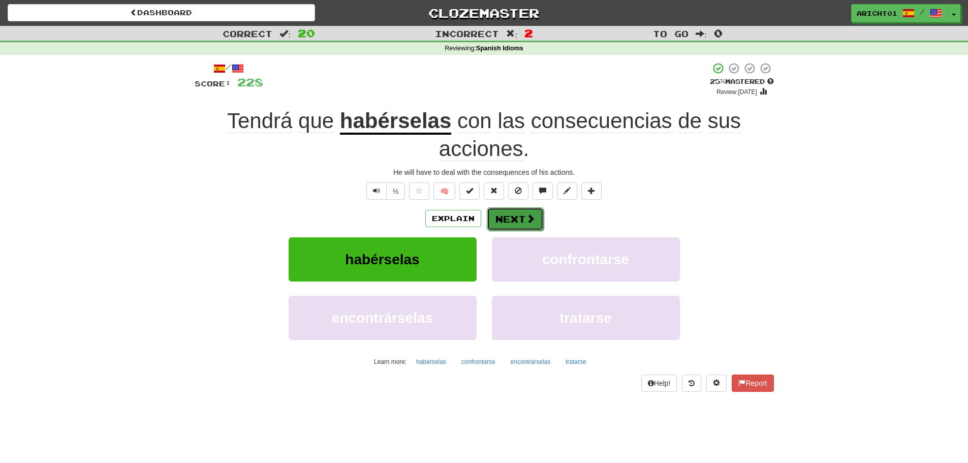
click at [502, 216] on button "Next" at bounding box center [515, 218] width 57 height 23
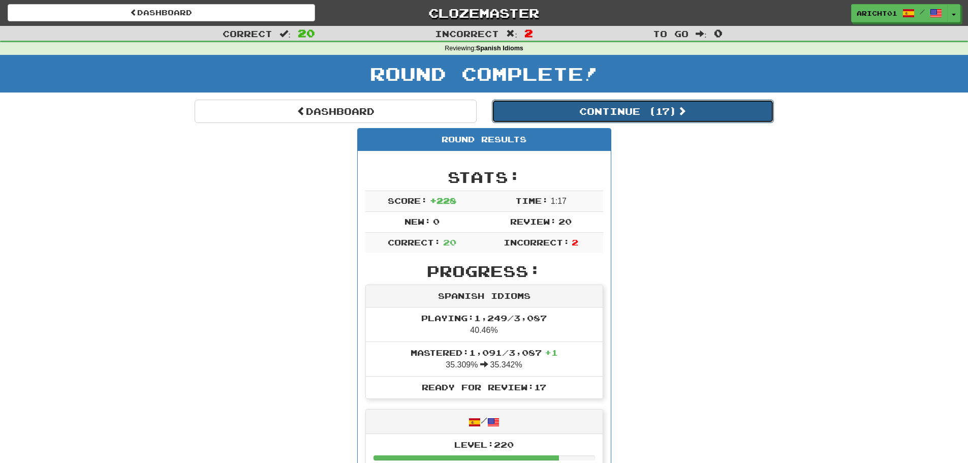
drag, startPoint x: 630, startPoint y: 116, endPoint x: 622, endPoint y: 109, distance: 10.8
click at [622, 109] on button "Continue ( 17 )" at bounding box center [633, 111] width 282 height 23
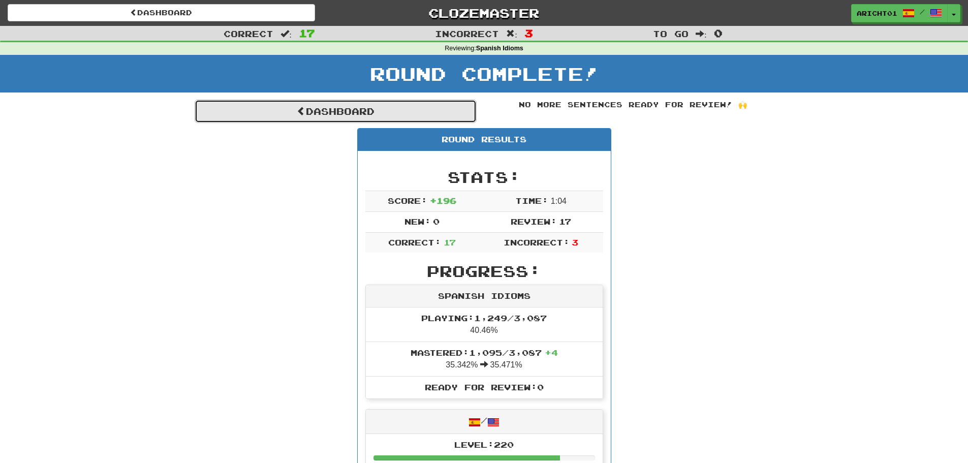
click at [345, 115] on link "Dashboard" at bounding box center [336, 111] width 282 height 23
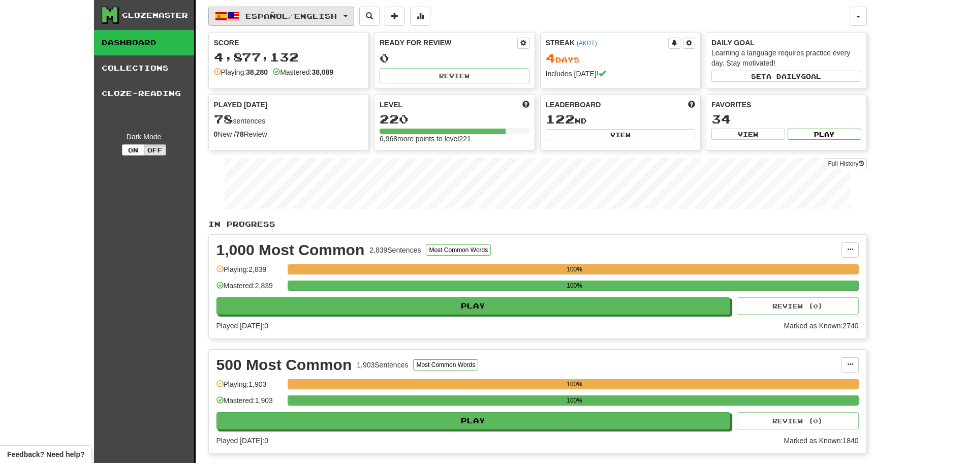
drag, startPoint x: 250, startPoint y: 19, endPoint x: 263, endPoint y: 19, distance: 13.2
click at [263, 19] on span "Español / English" at bounding box center [290, 16] width 91 height 9
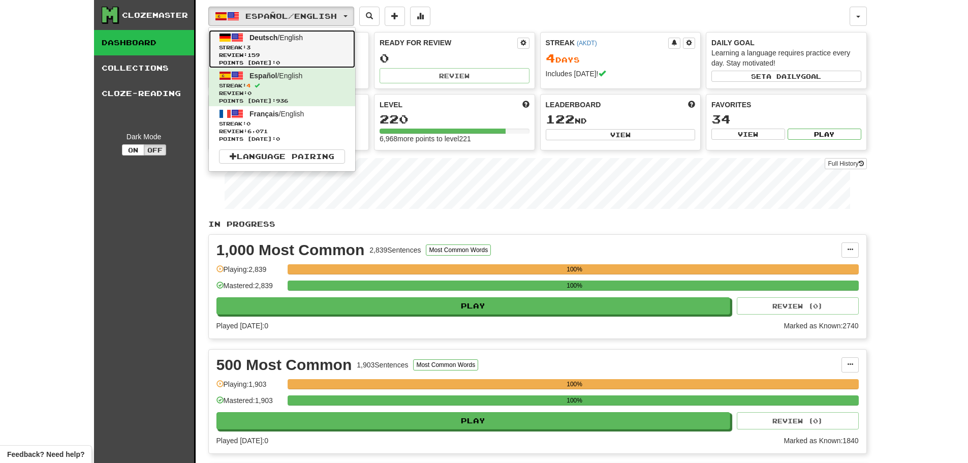
click at [263, 50] on span "Streak: 3" at bounding box center [282, 48] width 126 height 8
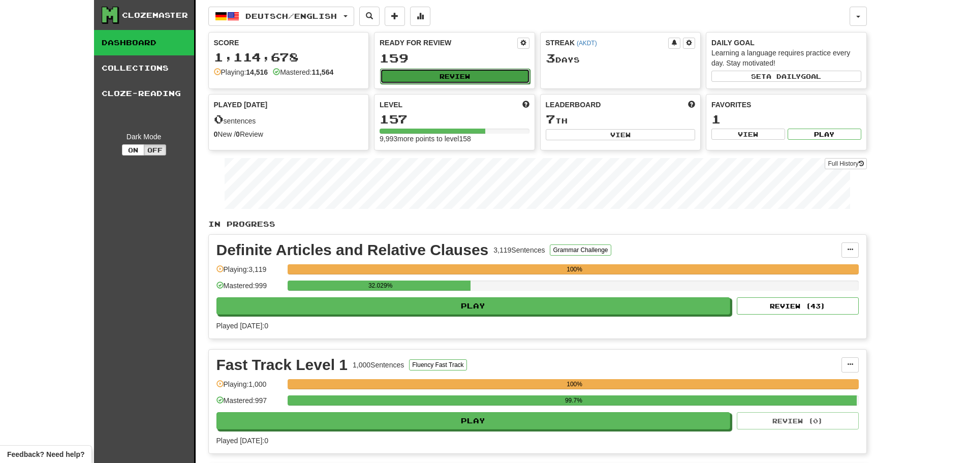
click at [423, 81] on button "Review" at bounding box center [455, 76] width 150 height 15
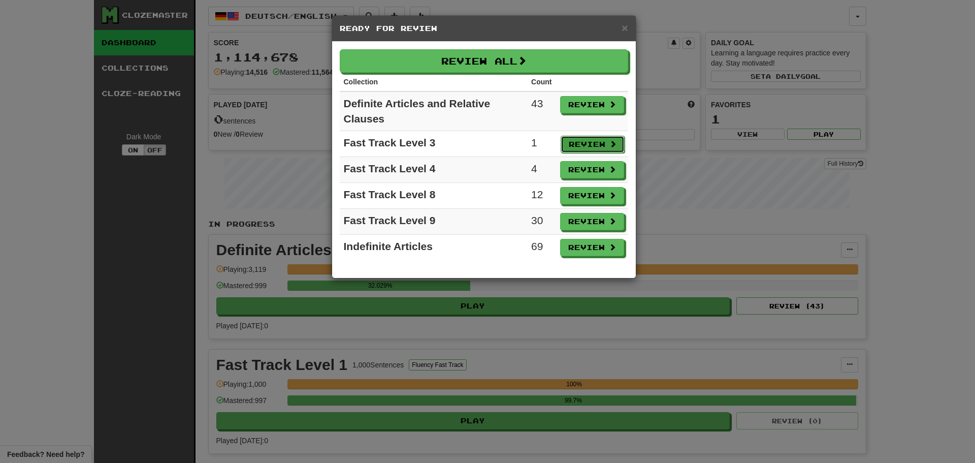
click at [569, 144] on button "Review" at bounding box center [593, 144] width 64 height 17
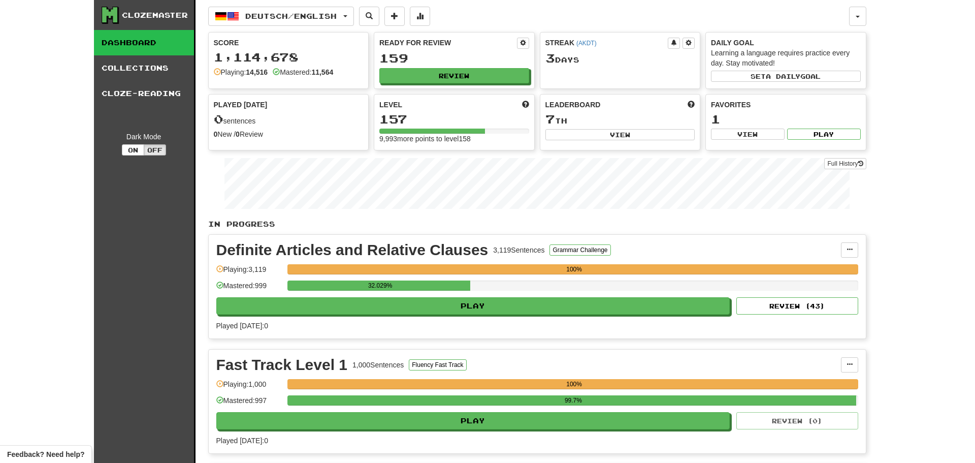
select select "**"
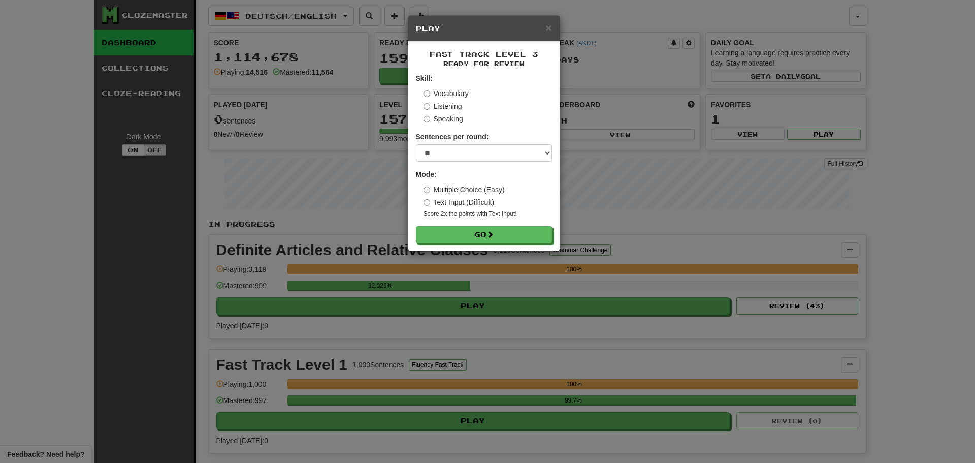
click at [460, 206] on label "Text Input (Difficult)" at bounding box center [459, 202] width 71 height 10
click at [458, 186] on label "Multiple Choice (Easy)" at bounding box center [464, 189] width 81 height 10
click at [496, 239] on button "Go" at bounding box center [484, 235] width 136 height 17
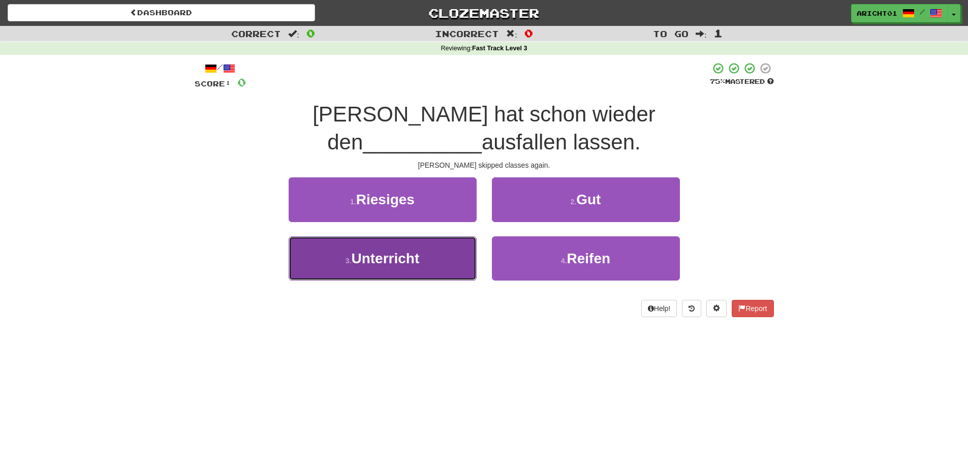
click at [415, 250] on span "Unterricht" at bounding box center [385, 258] width 68 height 16
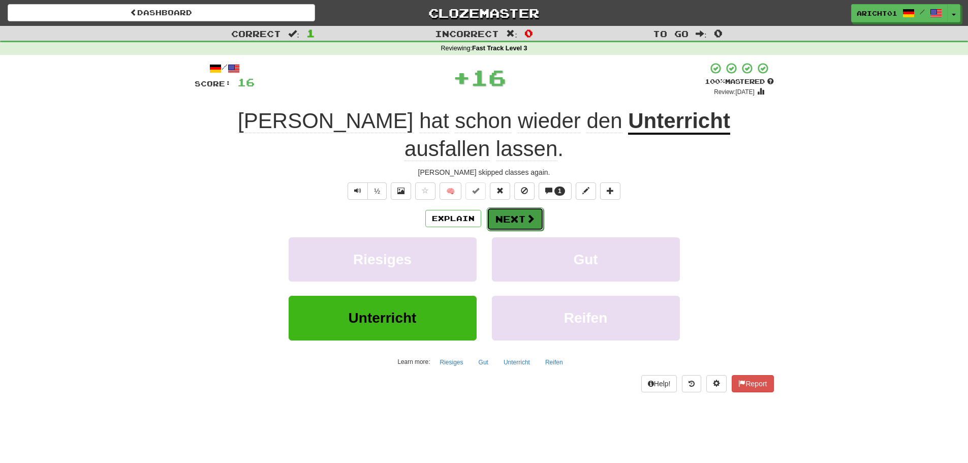
click at [501, 207] on button "Next" at bounding box center [515, 218] width 57 height 23
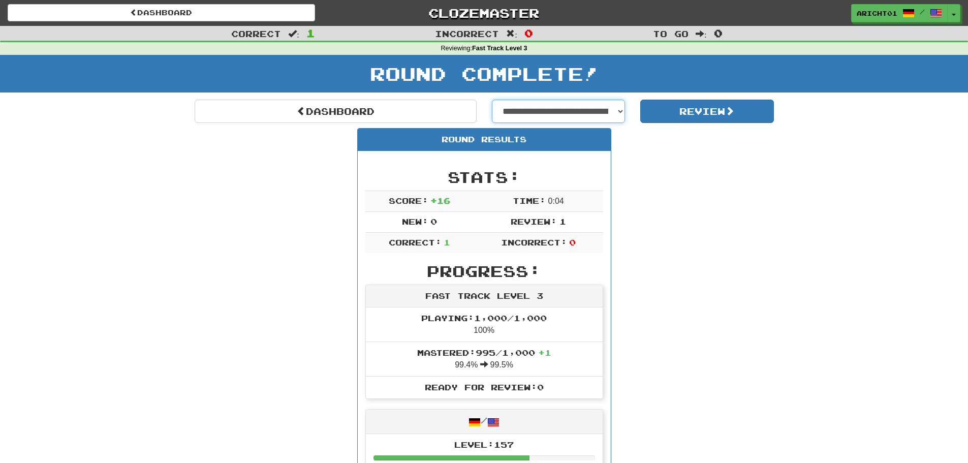
select select "**********"
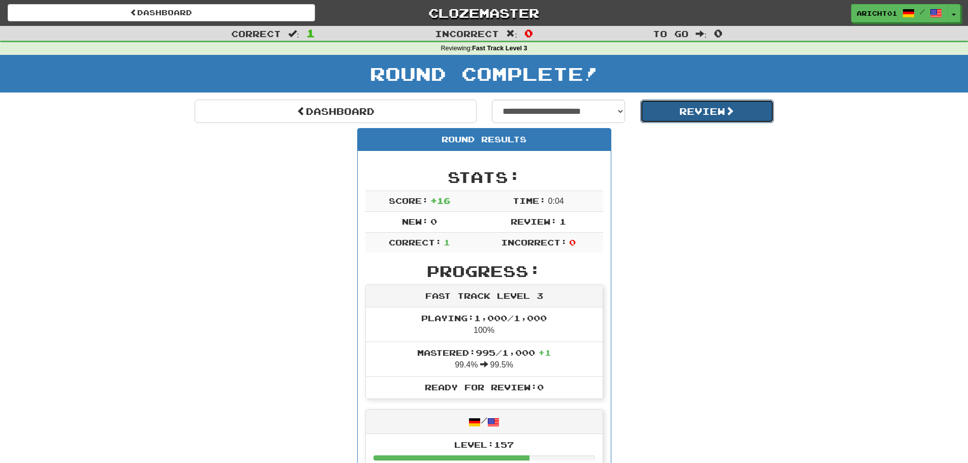
click at [677, 113] on button "Review" at bounding box center [707, 111] width 134 height 23
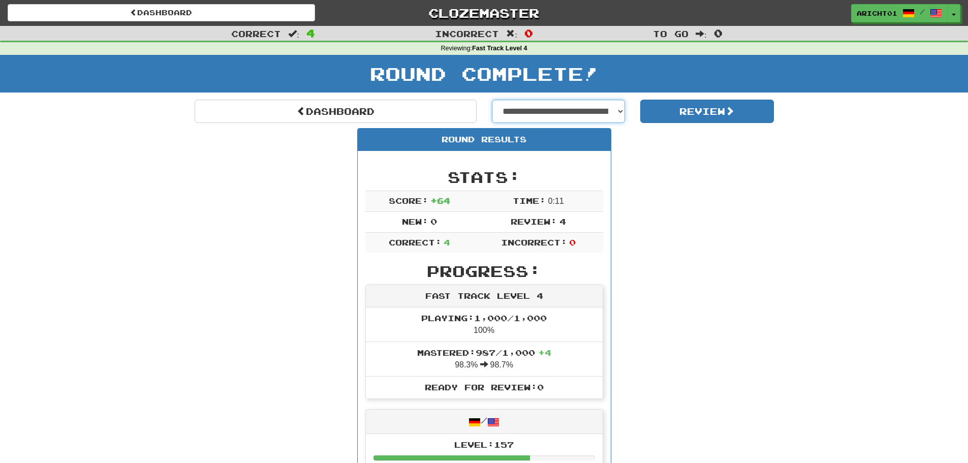
select select "**********"
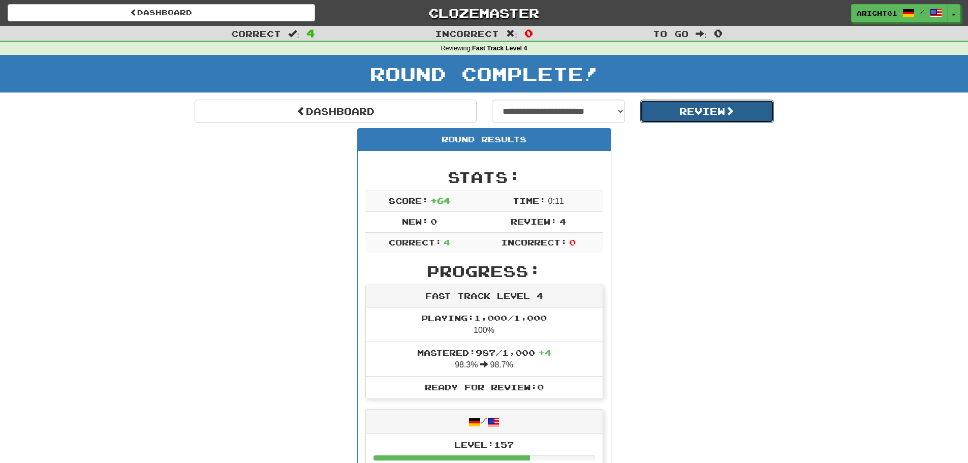
click at [710, 121] on button "Review" at bounding box center [707, 111] width 134 height 23
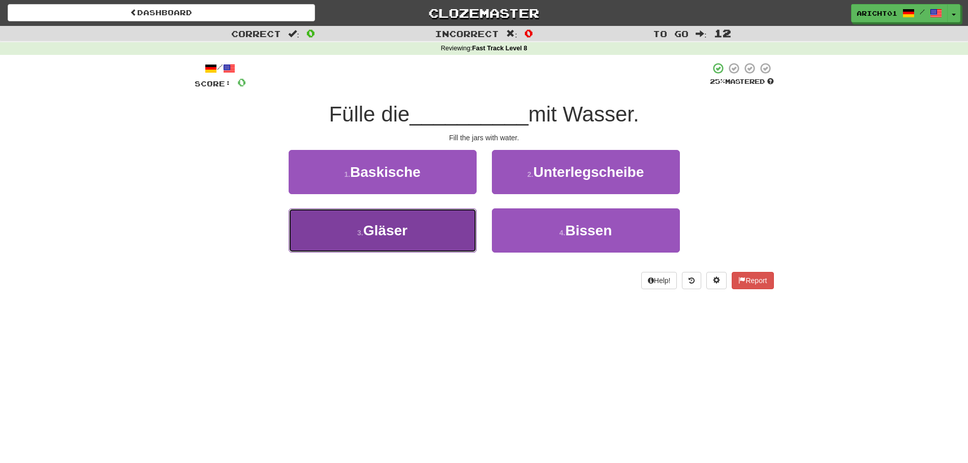
drag, startPoint x: 469, startPoint y: 240, endPoint x: 457, endPoint y: 240, distance: 12.2
click at [457, 240] on button "3 . Gläser" at bounding box center [382, 230] width 188 height 44
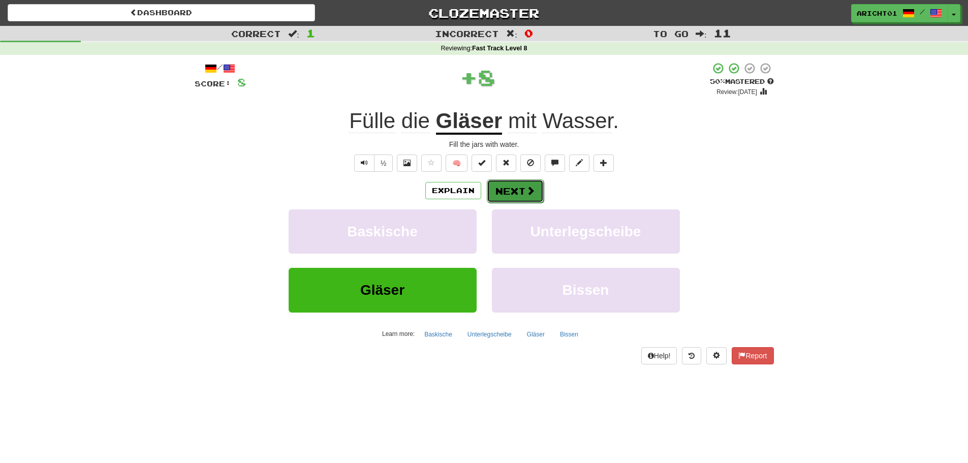
drag, startPoint x: 554, startPoint y: 193, endPoint x: 535, endPoint y: 192, distance: 18.3
click at [536, 193] on button "Next" at bounding box center [515, 190] width 57 height 23
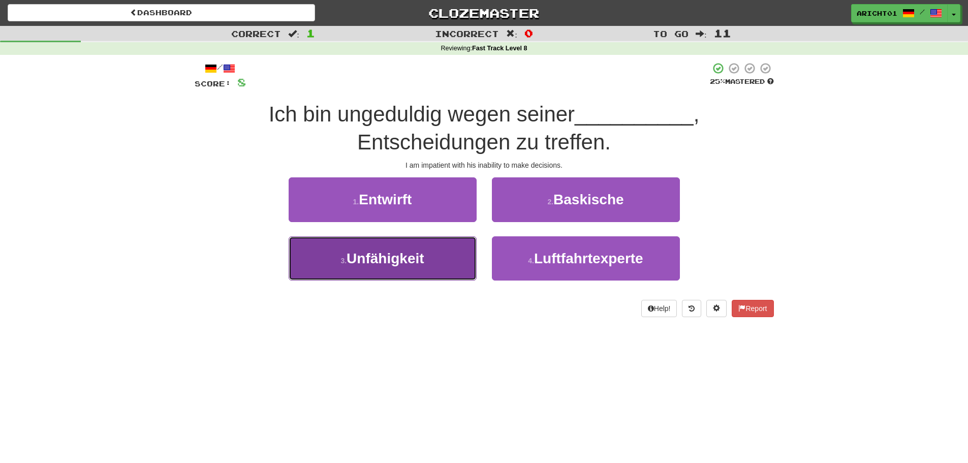
click at [428, 259] on button "3 . Unfähigkeit" at bounding box center [382, 258] width 188 height 44
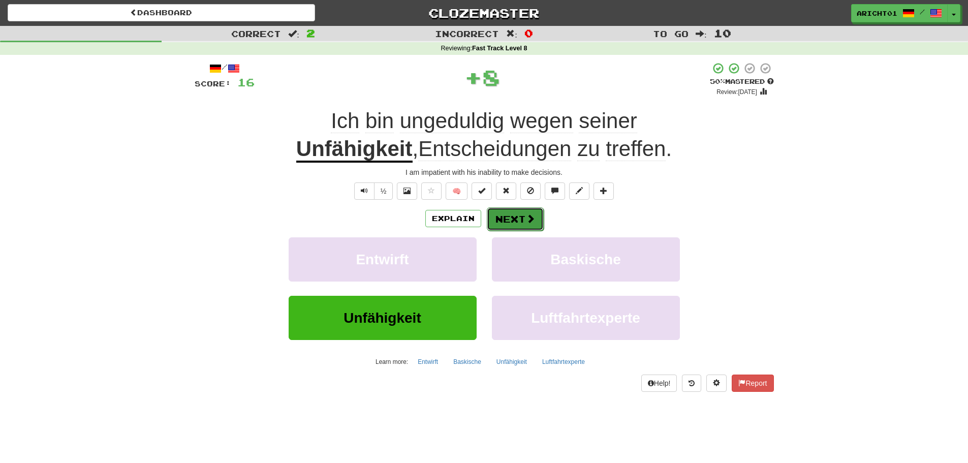
click at [530, 211] on button "Next" at bounding box center [515, 218] width 57 height 23
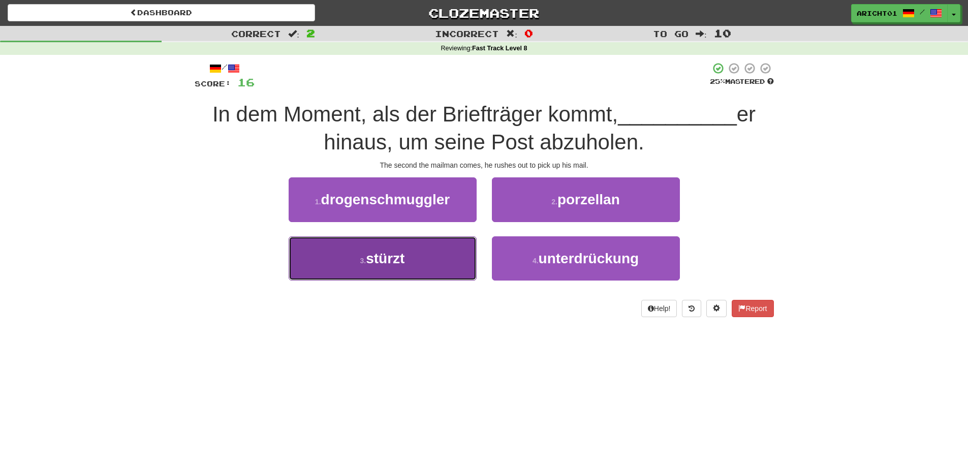
click at [438, 253] on button "3 . stürzt" at bounding box center [382, 258] width 188 height 44
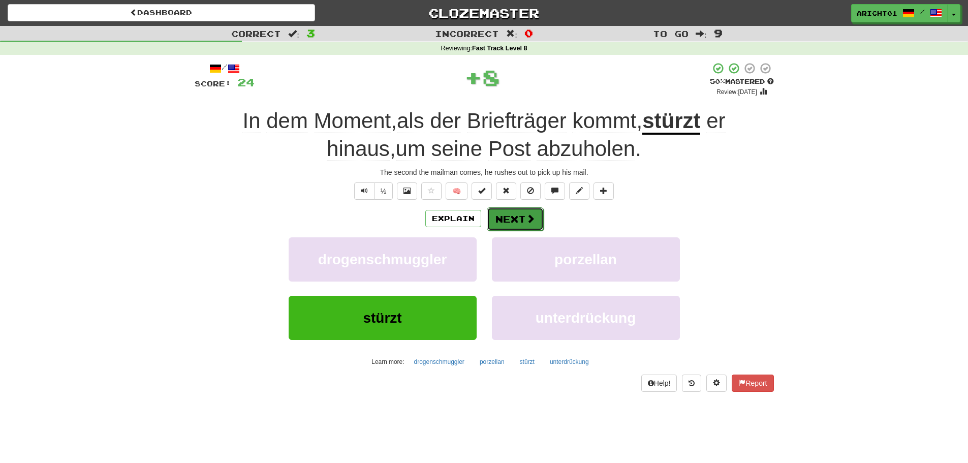
click at [530, 215] on span at bounding box center [530, 218] width 9 height 9
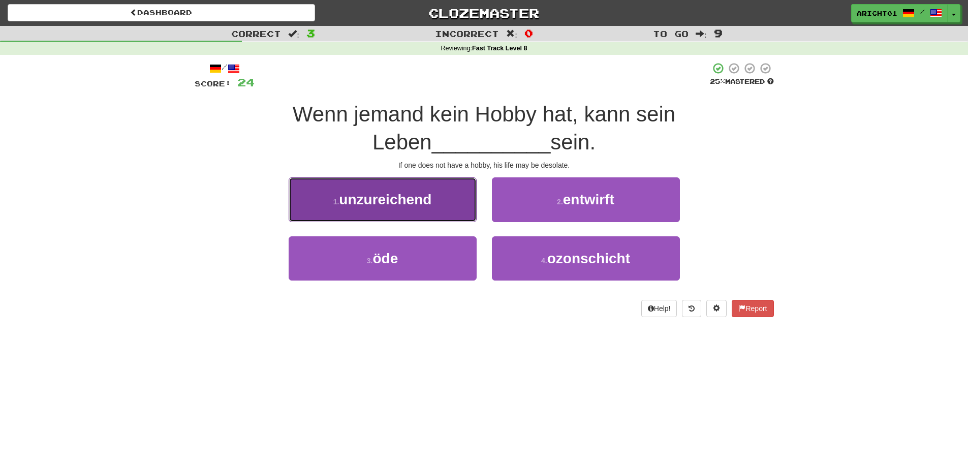
click at [435, 206] on button "1 . unzureichend" at bounding box center [382, 199] width 188 height 44
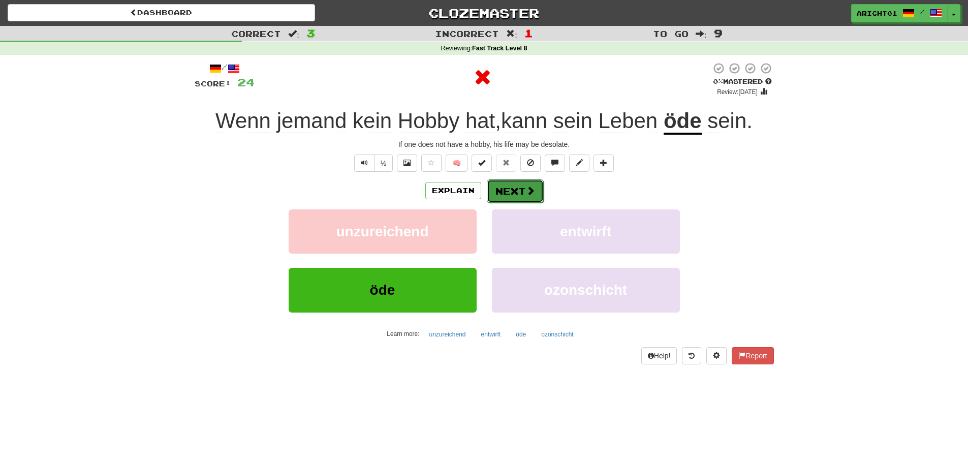
click at [521, 191] on button "Next" at bounding box center [515, 190] width 57 height 23
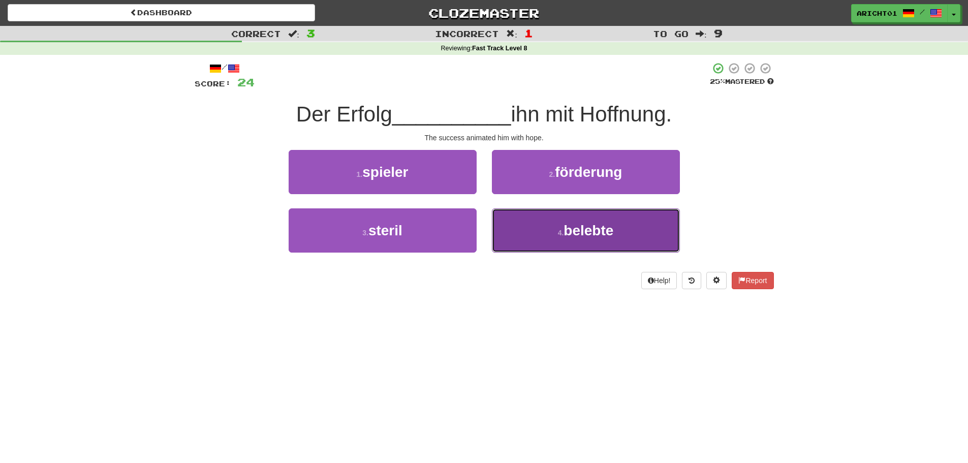
click at [521, 238] on button "4 . belebte" at bounding box center [586, 230] width 188 height 44
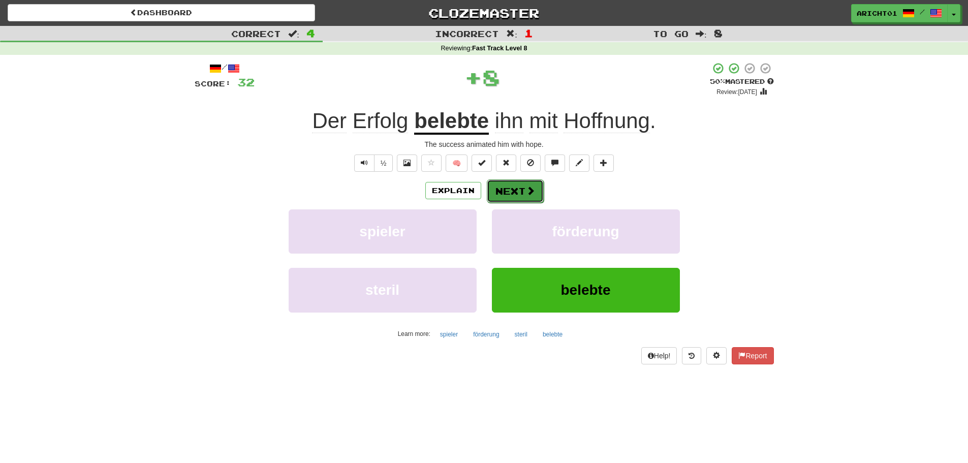
click at [499, 192] on button "Next" at bounding box center [515, 190] width 57 height 23
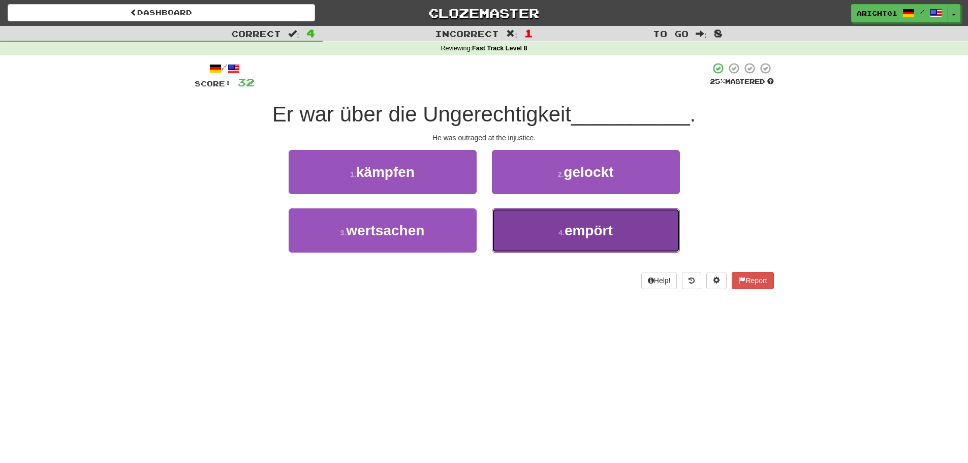
click at [567, 247] on button "4 . empört" at bounding box center [586, 230] width 188 height 44
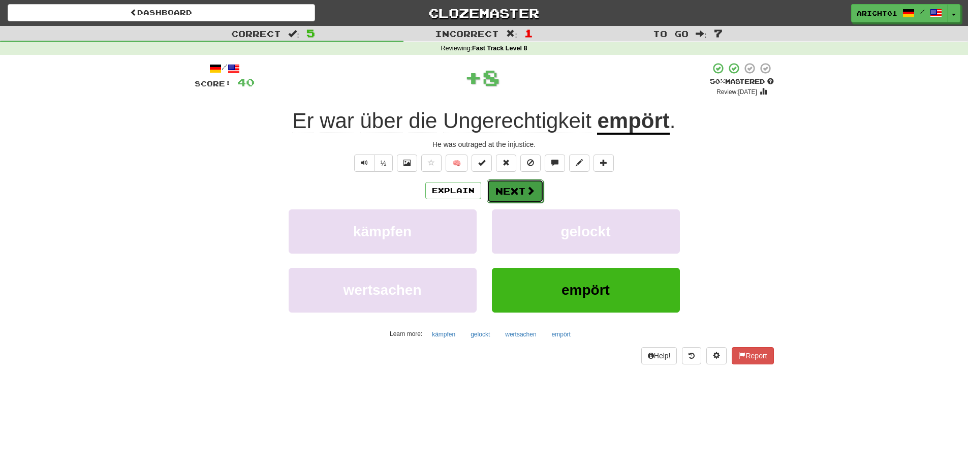
click at [526, 194] on span at bounding box center [530, 190] width 9 height 9
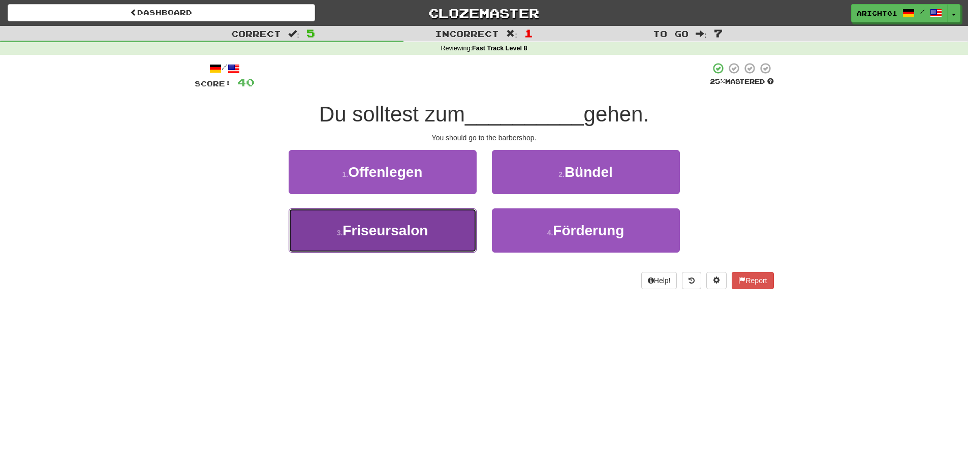
click at [412, 224] on span "Friseursalon" at bounding box center [384, 230] width 85 height 16
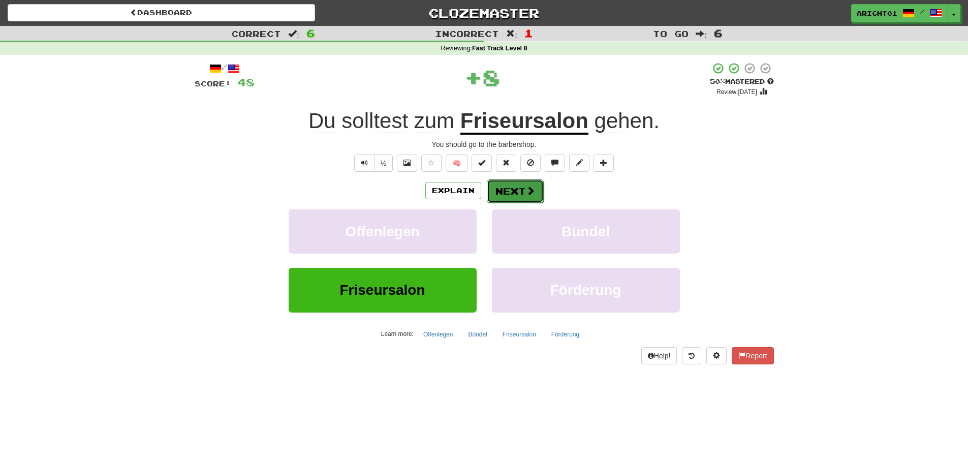
click at [507, 188] on button "Next" at bounding box center [515, 190] width 57 height 23
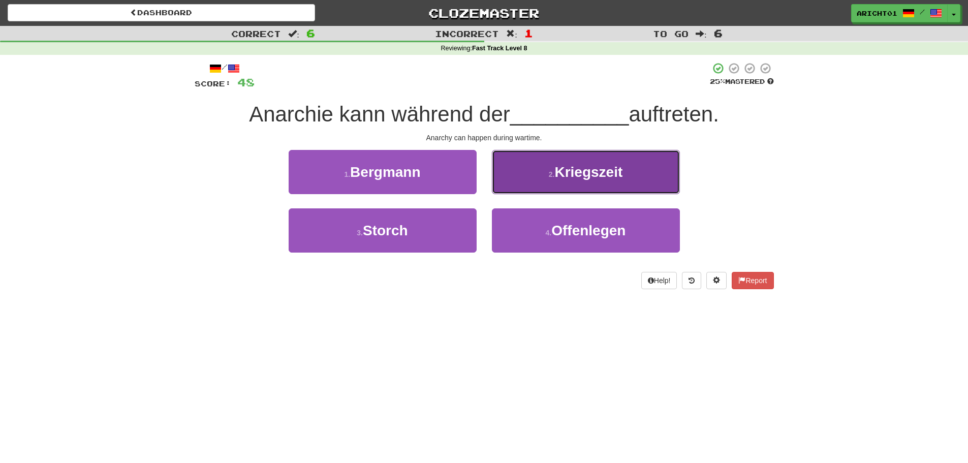
click at [518, 180] on button "2 . Kriegszeit" at bounding box center [586, 172] width 188 height 44
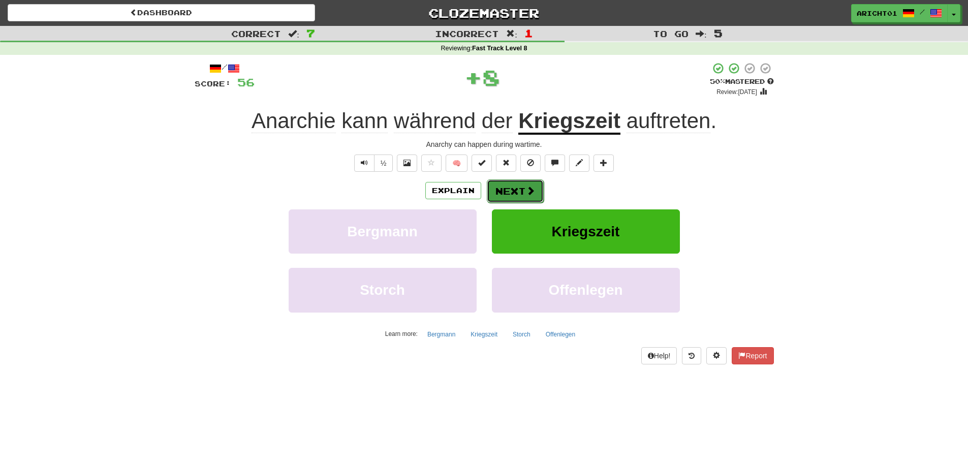
click at [505, 191] on button "Next" at bounding box center [515, 190] width 57 height 23
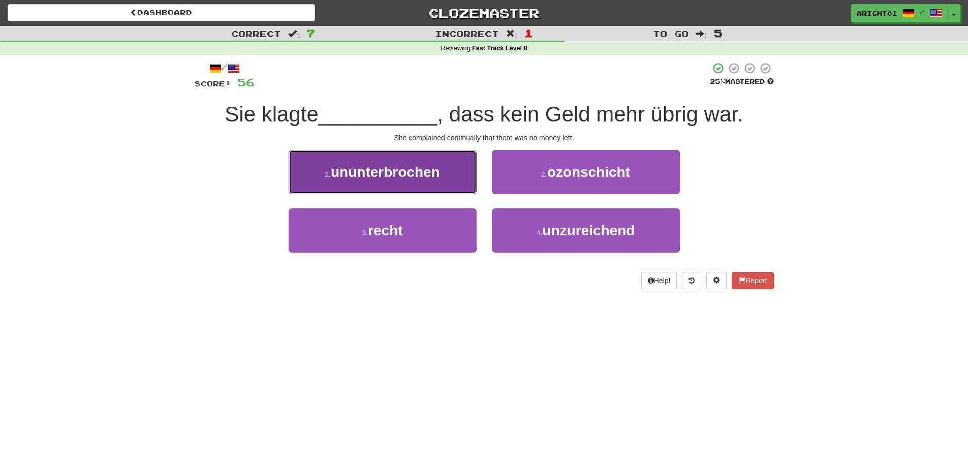
click at [469, 182] on button "1 . ununterbrochen" at bounding box center [382, 172] width 188 height 44
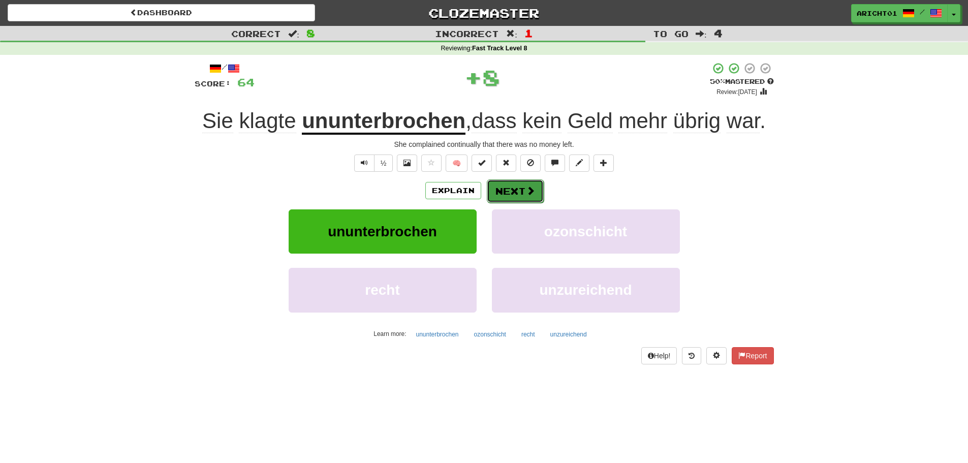
click at [535, 194] on button "Next" at bounding box center [515, 190] width 57 height 23
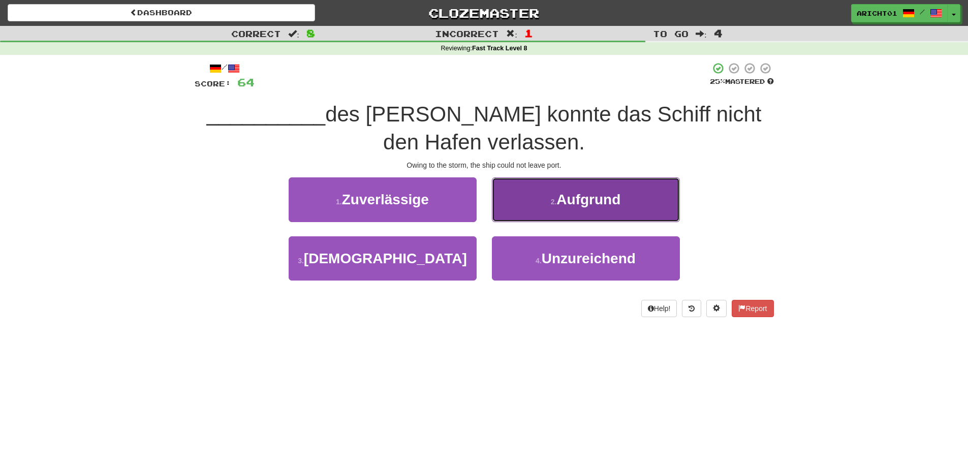
click at [519, 210] on button "2 . Aufgrund" at bounding box center [586, 199] width 188 height 44
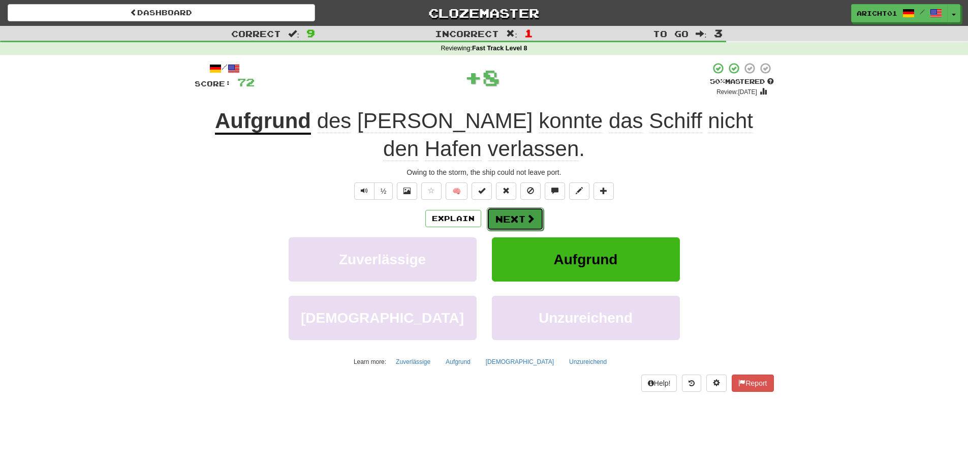
click at [501, 213] on button "Next" at bounding box center [515, 218] width 57 height 23
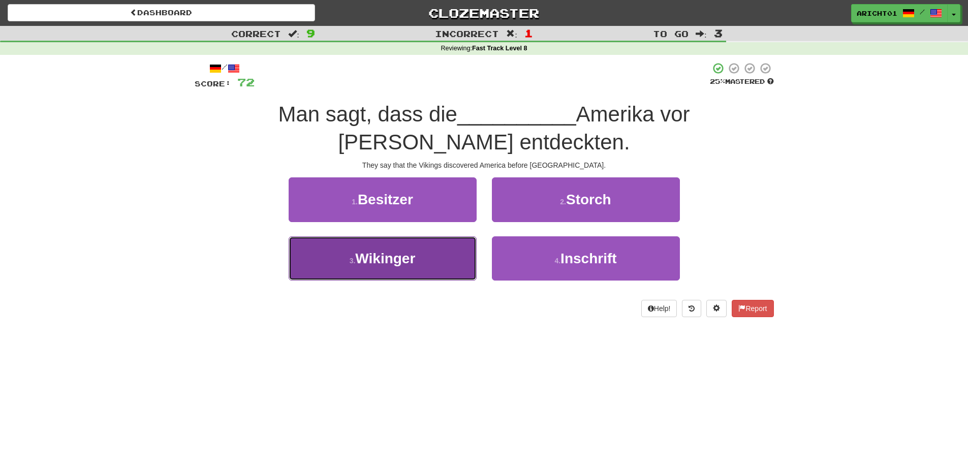
click at [467, 261] on button "3 . Wikinger" at bounding box center [382, 258] width 188 height 44
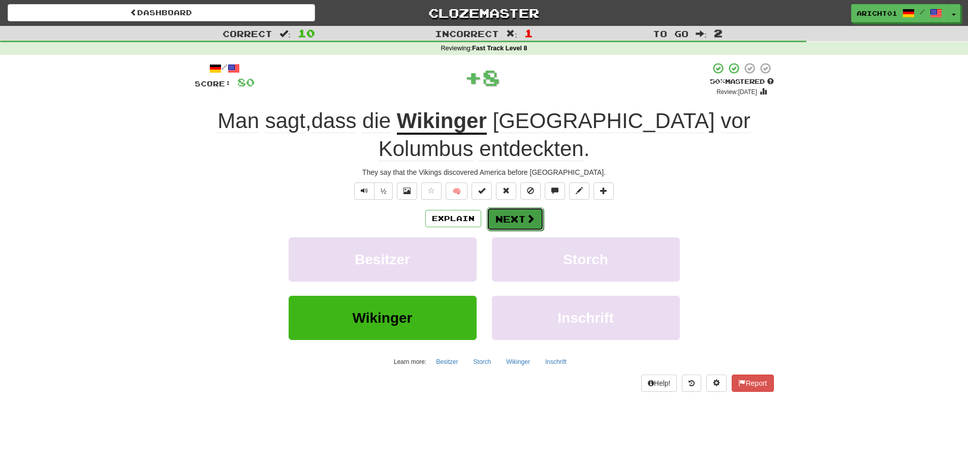
click at [502, 227] on button "Next" at bounding box center [515, 218] width 57 height 23
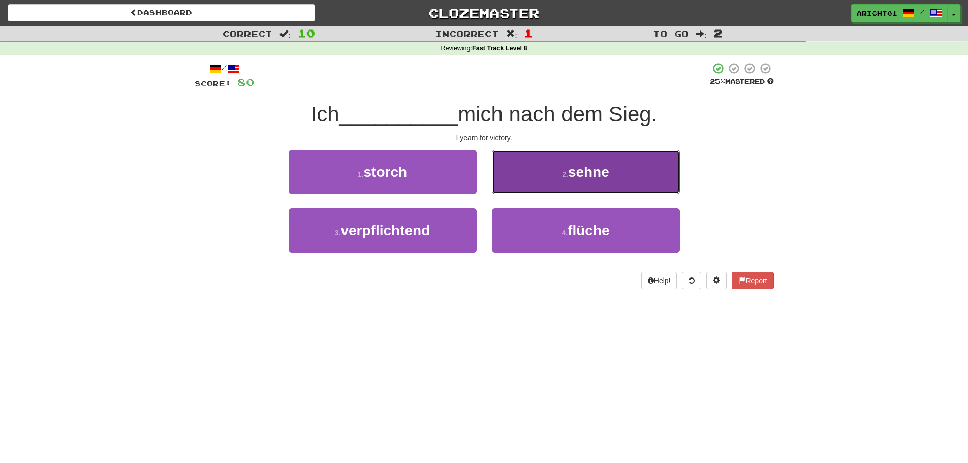
click at [504, 186] on button "2 . sehne" at bounding box center [586, 172] width 188 height 44
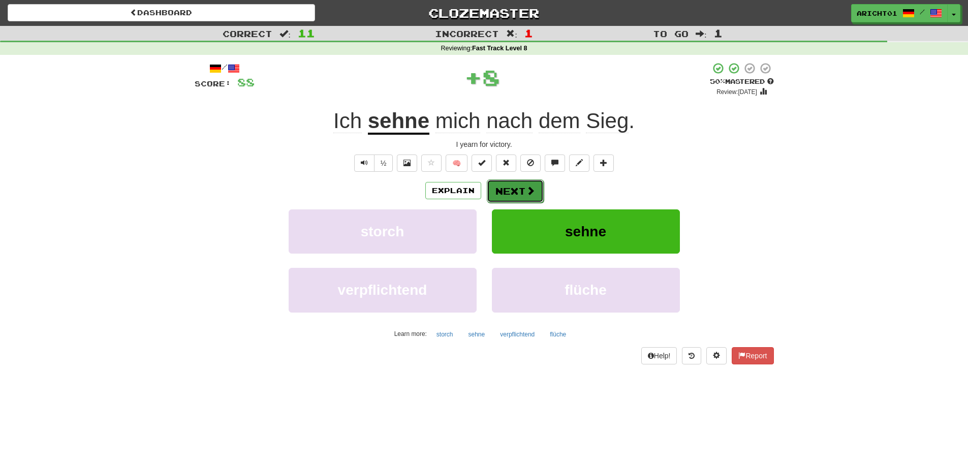
click at [503, 186] on button "Next" at bounding box center [515, 190] width 57 height 23
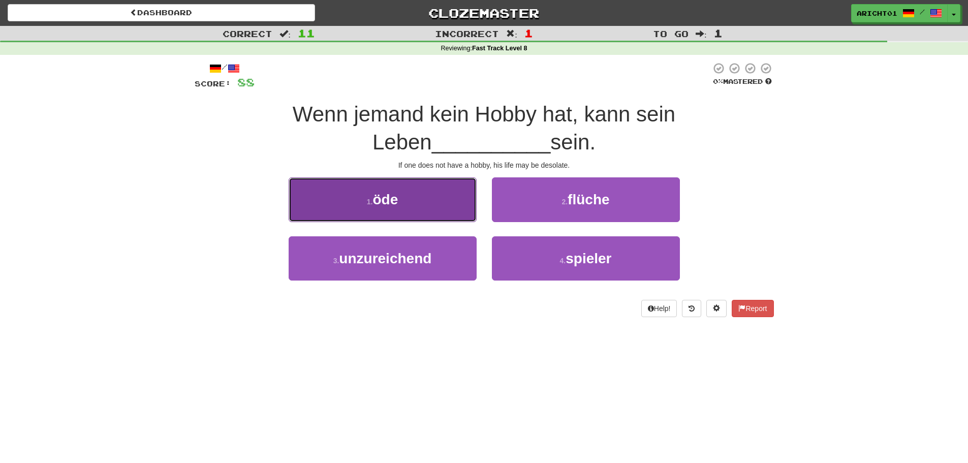
drag, startPoint x: 441, startPoint y: 211, endPoint x: 440, endPoint y: 204, distance: 7.1
click at [440, 204] on button "1 . öde" at bounding box center [382, 199] width 188 height 44
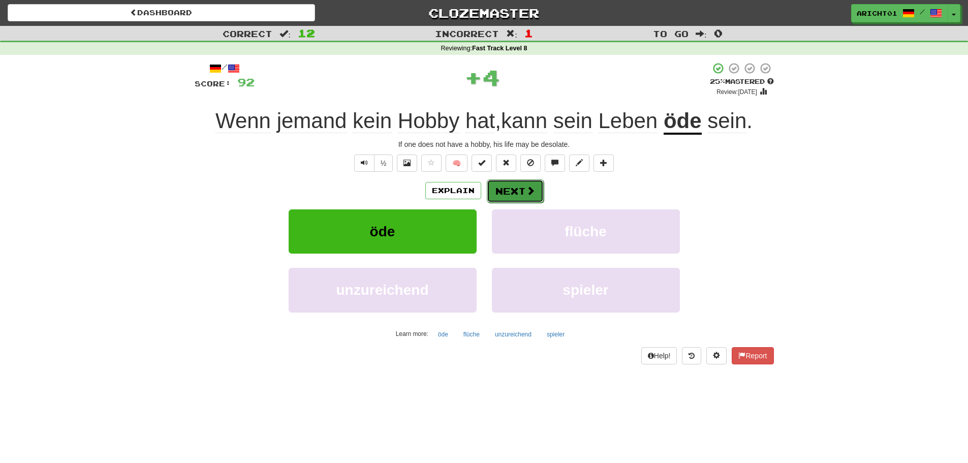
click at [507, 194] on button "Next" at bounding box center [515, 190] width 57 height 23
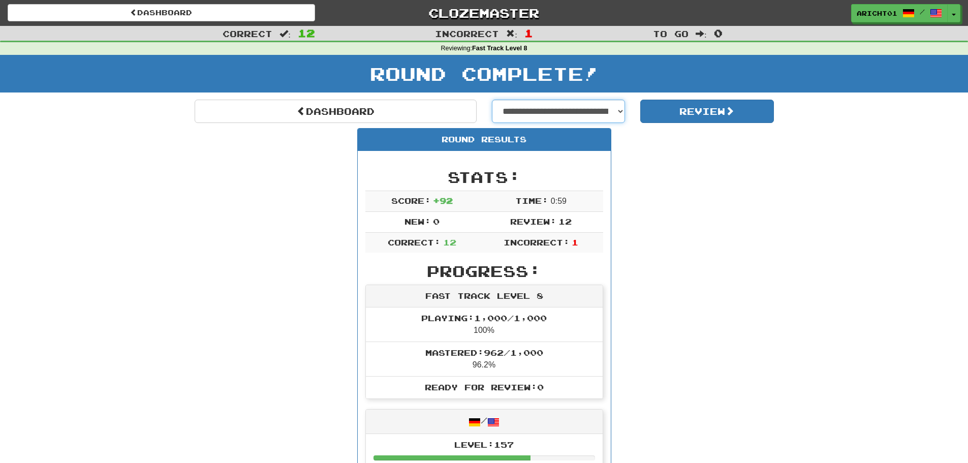
select select "**********"
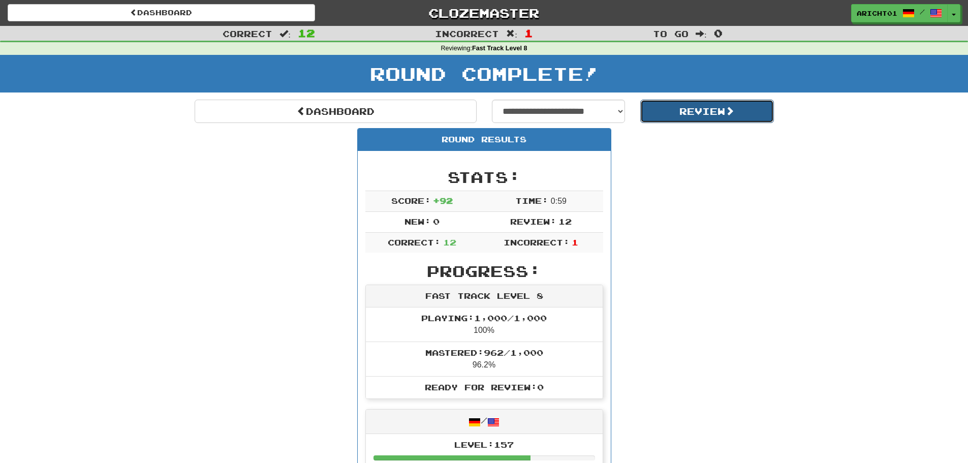
drag, startPoint x: 701, startPoint y: 113, endPoint x: 710, endPoint y: 104, distance: 12.9
click at [710, 104] on button "Review" at bounding box center [707, 111] width 134 height 23
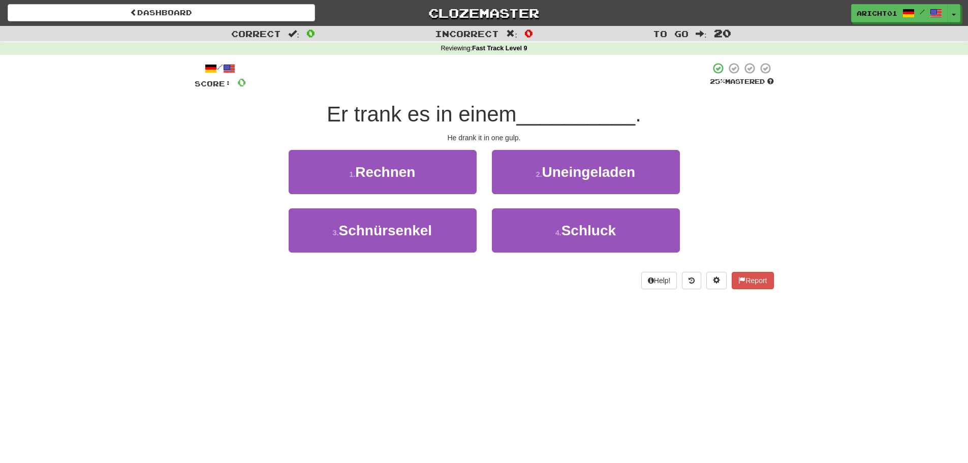
click at [160, 181] on div "Correct : 0 Incorrect : 0 To go : 20 Reviewing : Fast Track Level 9 / Score: 0 …" at bounding box center [484, 164] width 968 height 277
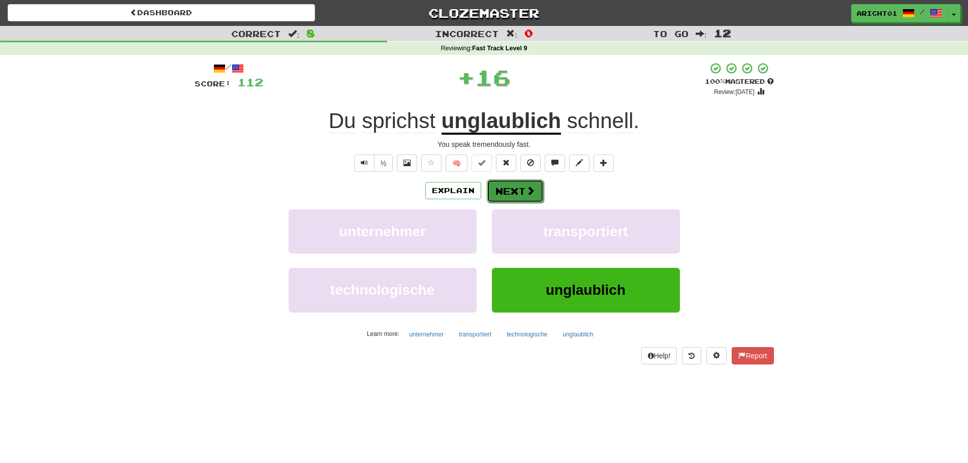
drag, startPoint x: 505, startPoint y: 192, endPoint x: 519, endPoint y: 192, distance: 13.7
click at [520, 193] on button "Next" at bounding box center [515, 190] width 57 height 23
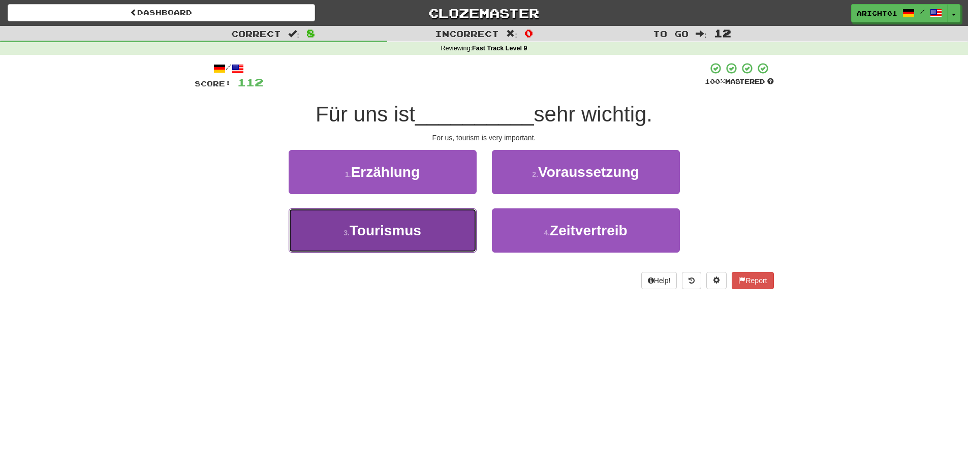
click at [435, 236] on button "3 . Tourismus" at bounding box center [382, 230] width 188 height 44
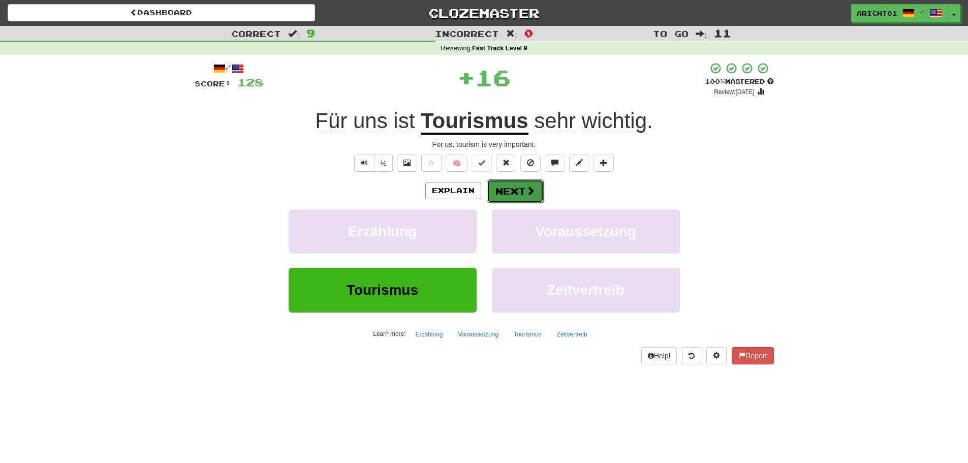
click at [519, 194] on button "Next" at bounding box center [515, 190] width 57 height 23
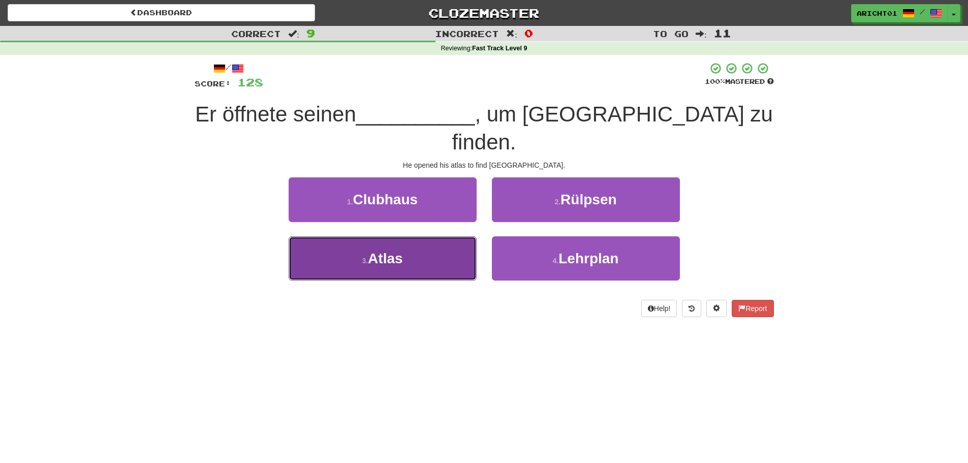
drag, startPoint x: 485, startPoint y: 213, endPoint x: 475, endPoint y: 227, distance: 16.8
click at [475, 236] on button "3 . Atlas" at bounding box center [382, 258] width 188 height 44
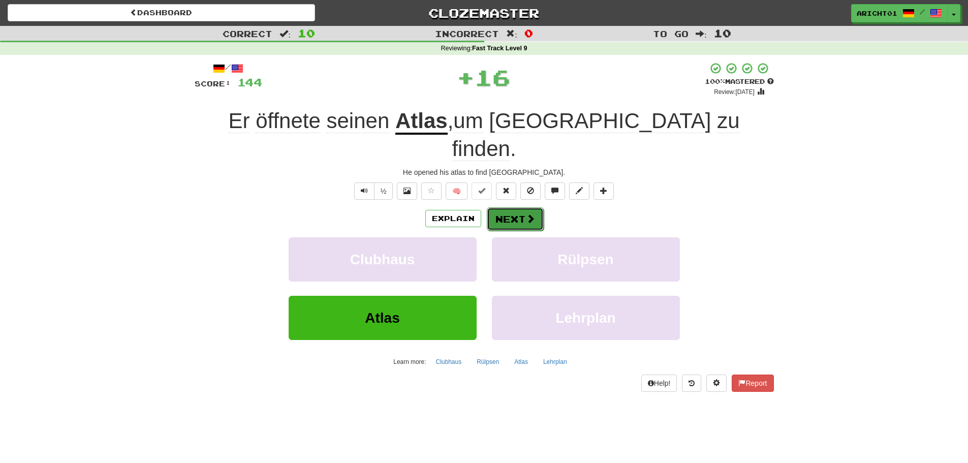
click at [508, 207] on button "Next" at bounding box center [515, 218] width 57 height 23
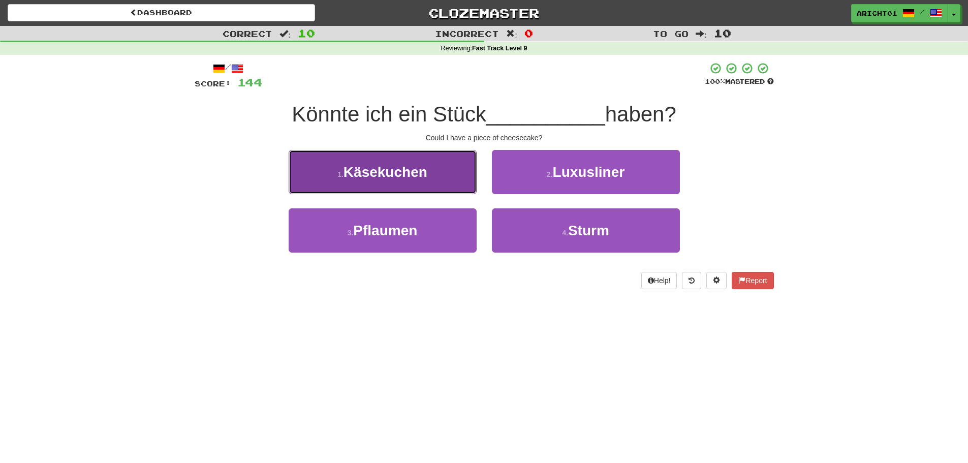
click at [439, 175] on button "1 . Käsekuchen" at bounding box center [382, 172] width 188 height 44
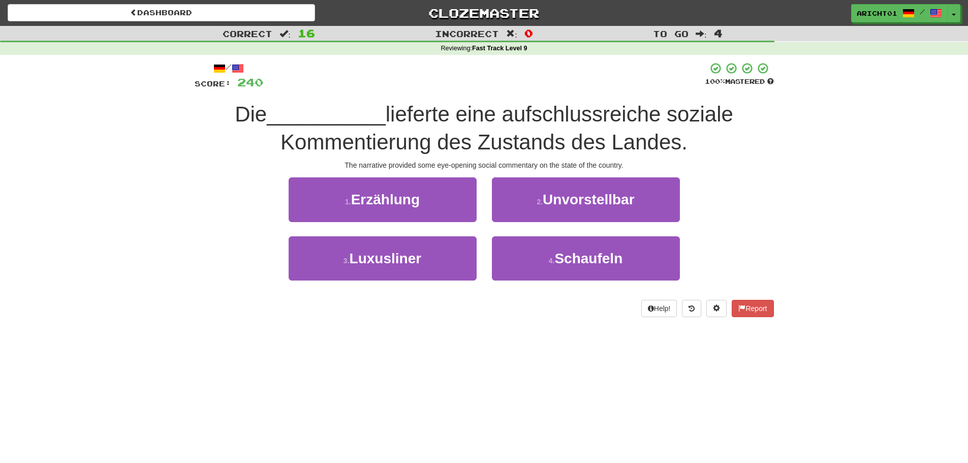
click at [453, 132] on span "lieferte eine aufschlussreiche soziale Kommentierung des Zustands des Landes." at bounding box center [506, 128] width 453 height 52
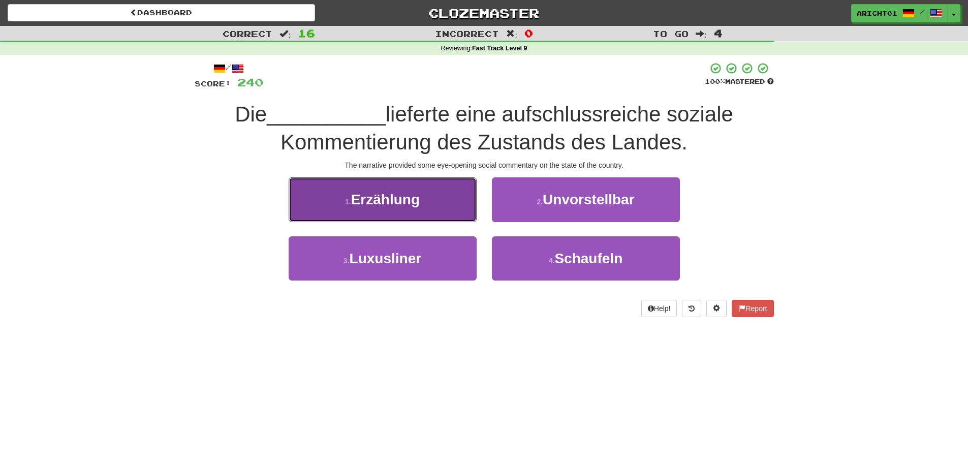
click at [431, 201] on button "1 . Erzählung" at bounding box center [382, 199] width 188 height 44
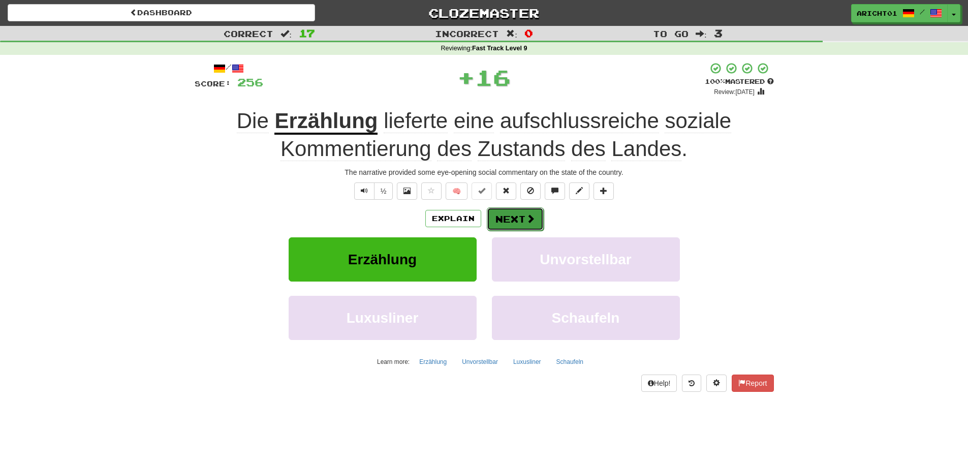
click at [519, 217] on button "Next" at bounding box center [515, 218] width 57 height 23
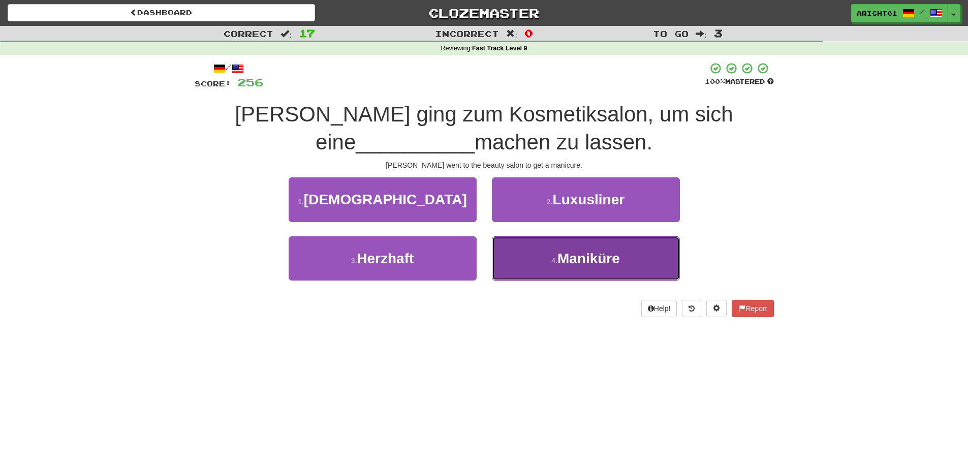
click at [571, 278] on button "4 . Maniküre" at bounding box center [586, 258] width 188 height 44
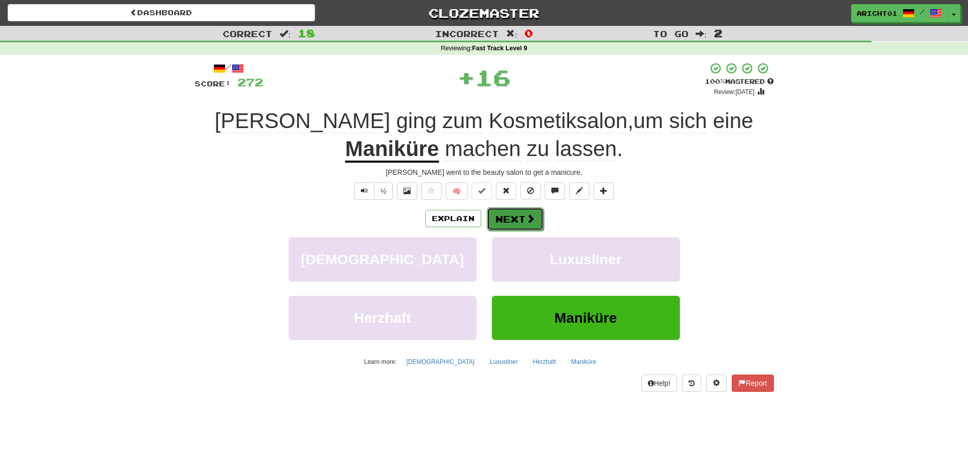
click at [517, 227] on button "Next" at bounding box center [515, 218] width 57 height 23
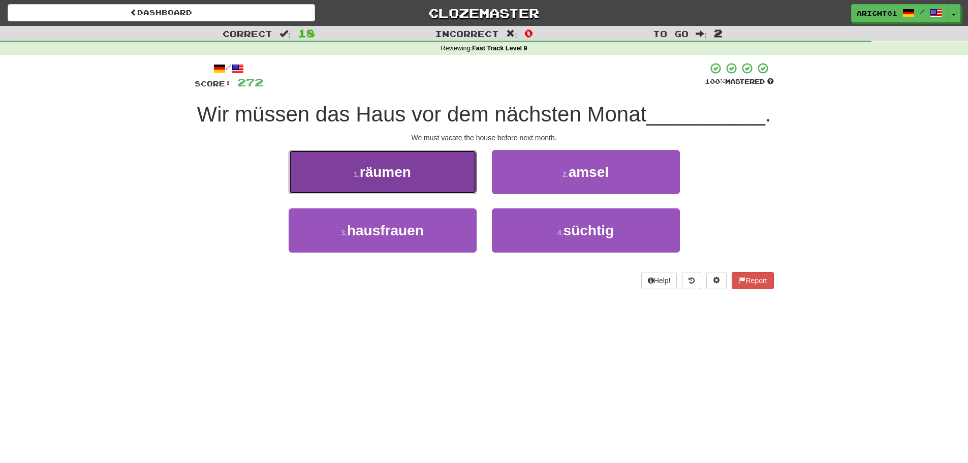
click at [469, 194] on button "1 . räumen" at bounding box center [382, 172] width 188 height 44
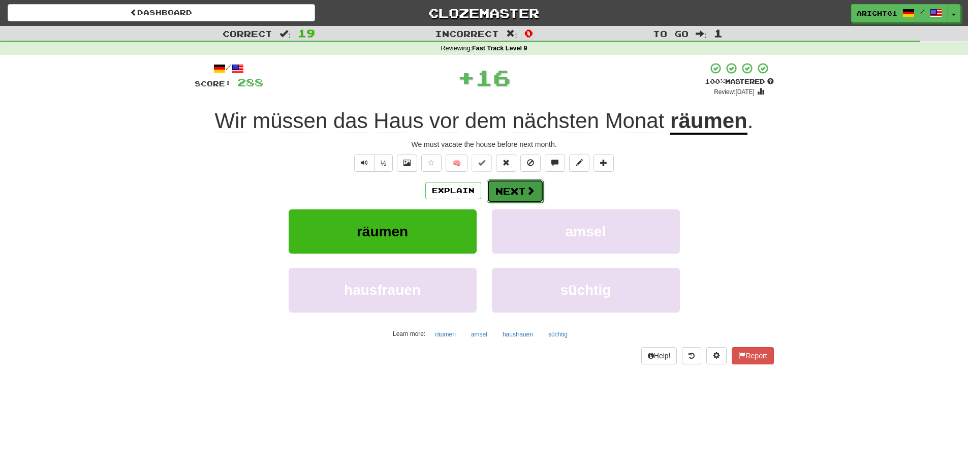
drag, startPoint x: 518, startPoint y: 205, endPoint x: 518, endPoint y: 197, distance: 7.6
click at [518, 197] on button "Next" at bounding box center [515, 190] width 57 height 23
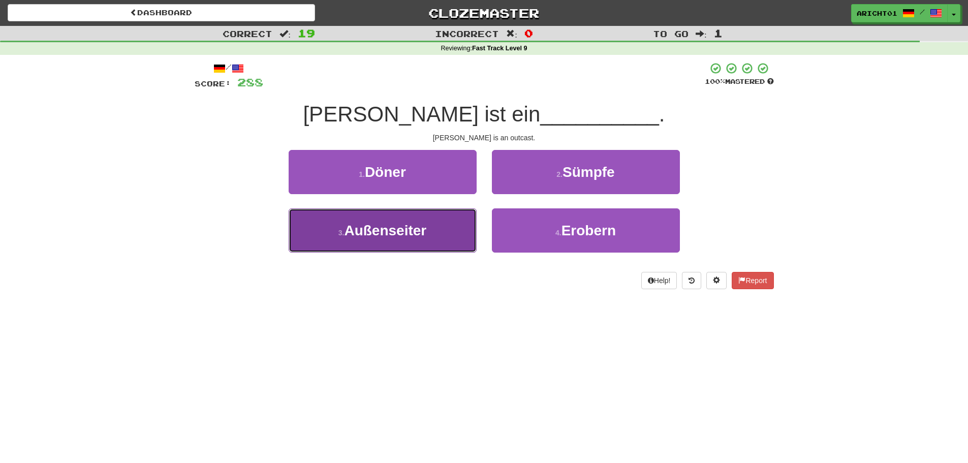
click at [469, 240] on button "3 . Außenseiter" at bounding box center [382, 230] width 188 height 44
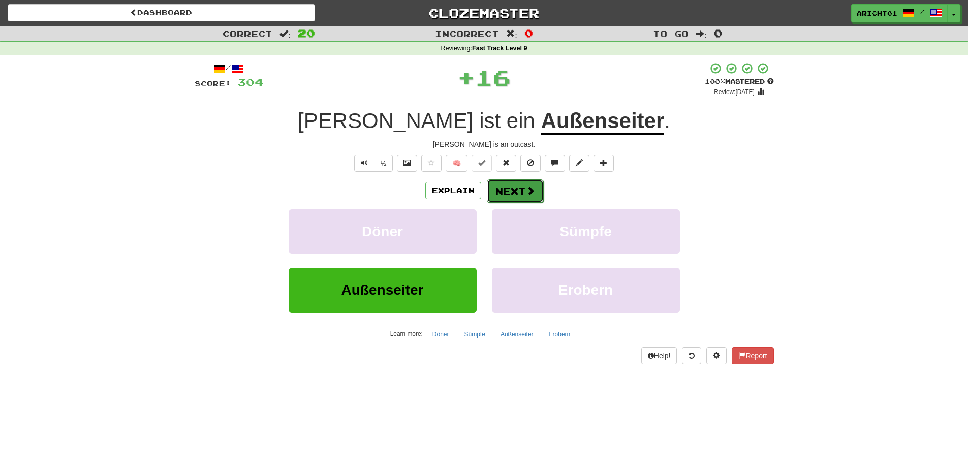
click at [501, 192] on button "Next" at bounding box center [515, 190] width 57 height 23
